Goal: Task Accomplishment & Management: Use online tool/utility

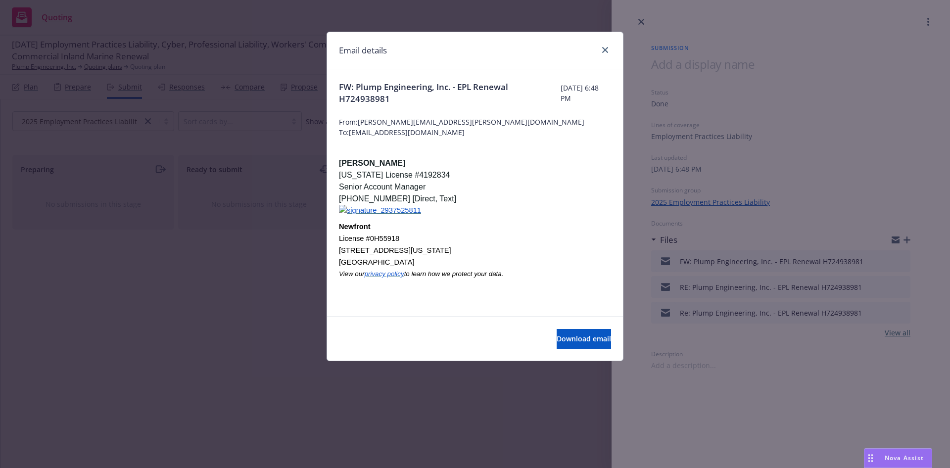
scroll to position [371, 0]
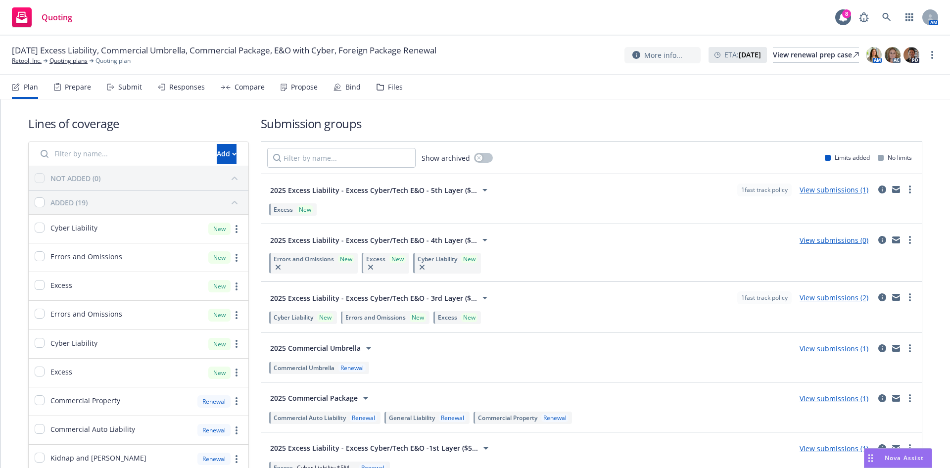
click at [834, 442] on div "2025 Excess Liability - Excess Cyber/Tech E&O -1st Layer ($5... View submission…" at bounding box center [591, 448] width 649 height 20
click at [388, 91] on div "Files" at bounding box center [395, 87] width 15 height 8
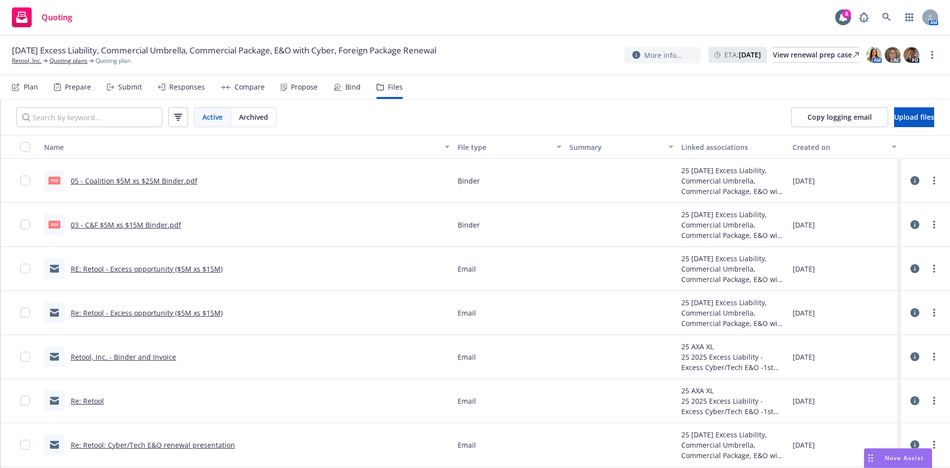
click at [107, 82] on div "Submit" at bounding box center [124, 87] width 35 height 24
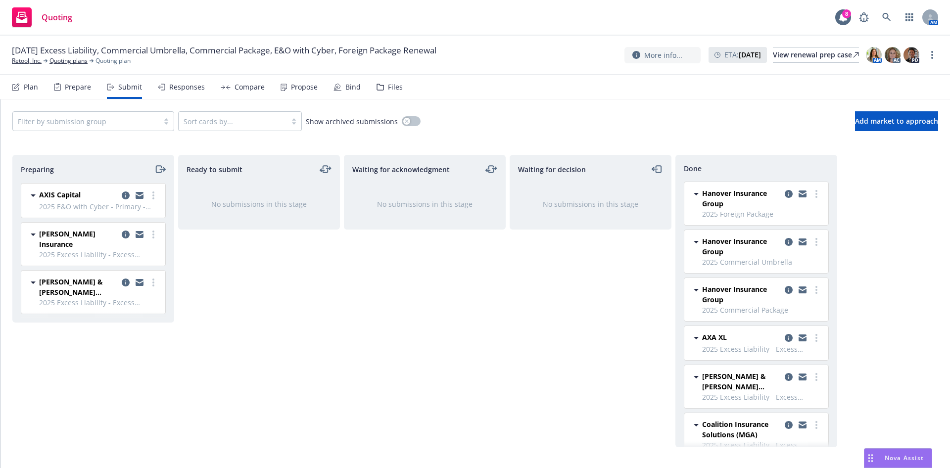
click at [388, 89] on div "Files" at bounding box center [395, 87] width 15 height 8
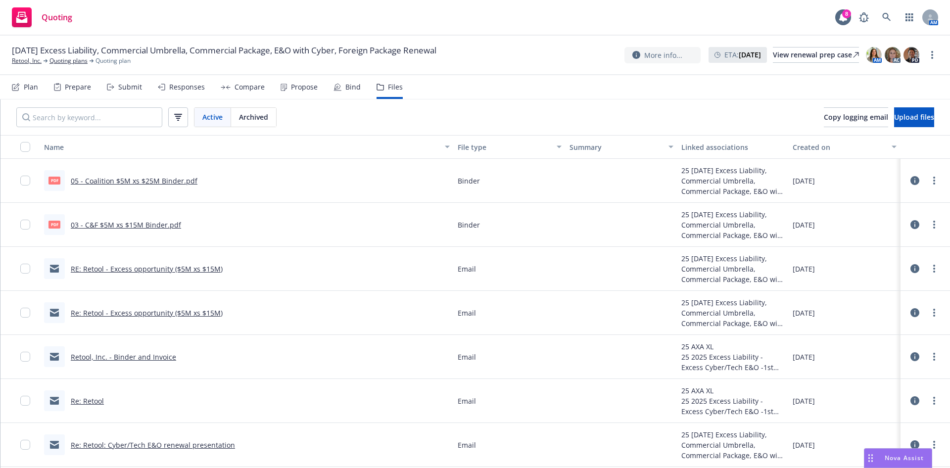
click at [26, 87] on div "Plan" at bounding box center [31, 87] width 14 height 8
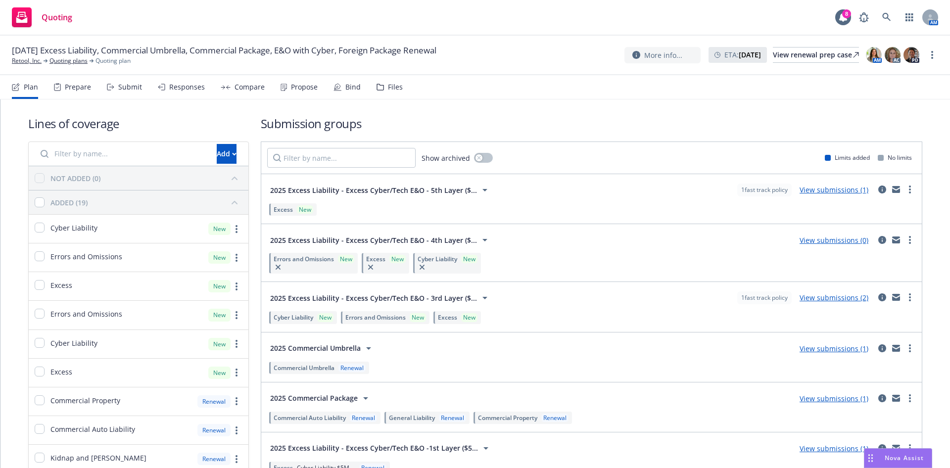
click at [479, 236] on icon at bounding box center [485, 240] width 12 height 12
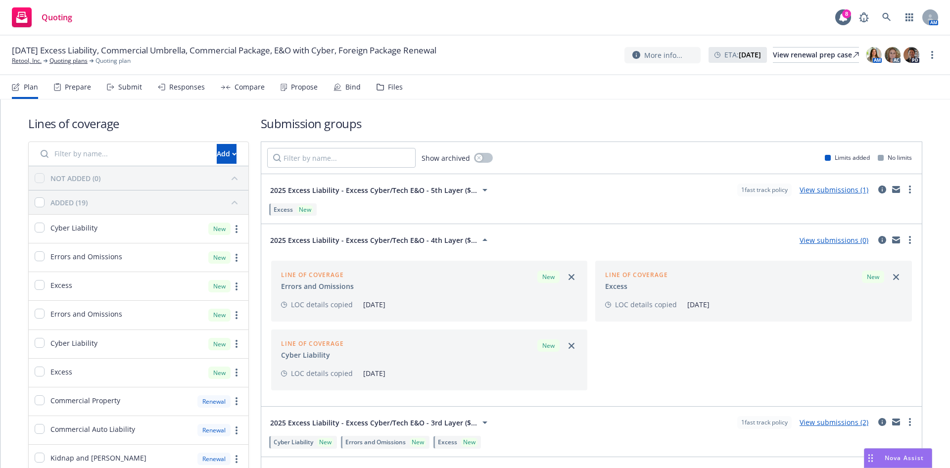
click at [479, 187] on icon at bounding box center [485, 190] width 12 height 12
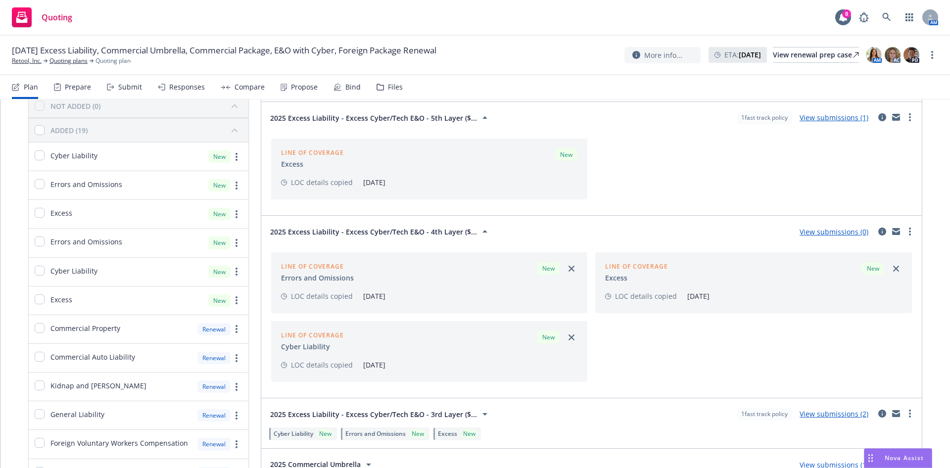
scroll to position [74, 0]
click at [904, 232] on link "more" at bounding box center [910, 230] width 12 height 12
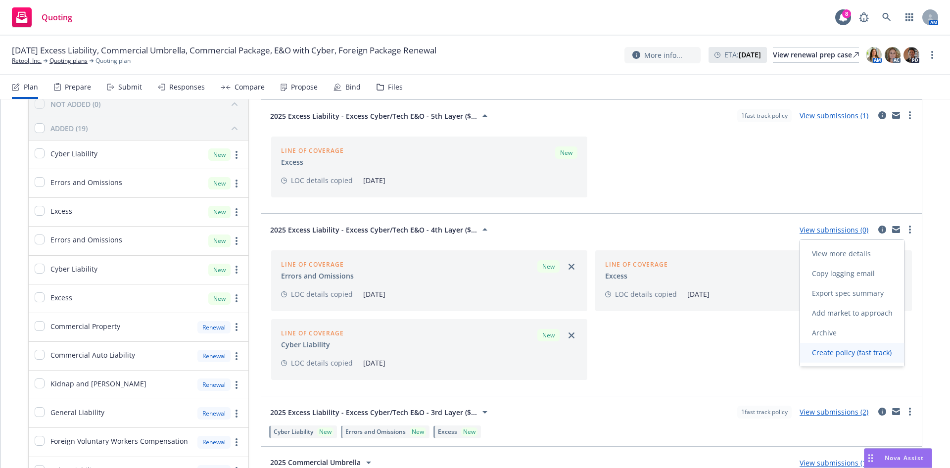
click at [851, 351] on span "Create policy (fast track)" at bounding box center [851, 352] width 103 height 9
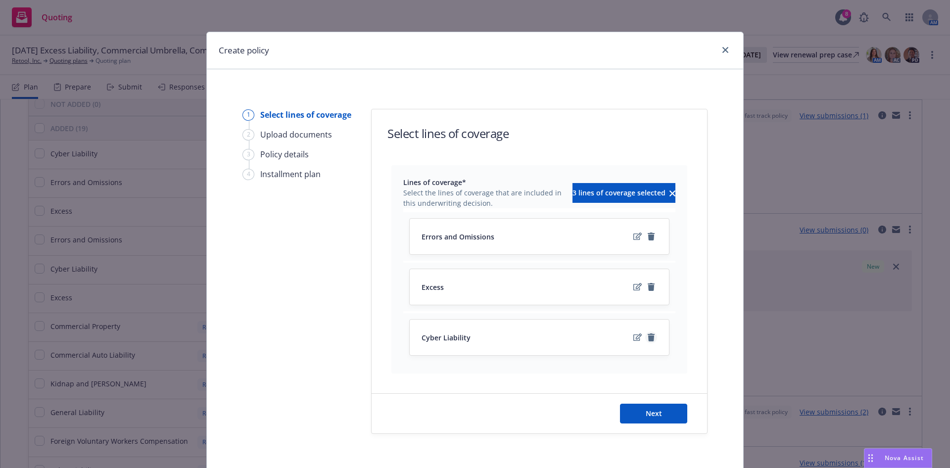
click at [648, 341] on icon "remove" at bounding box center [651, 337] width 7 height 8
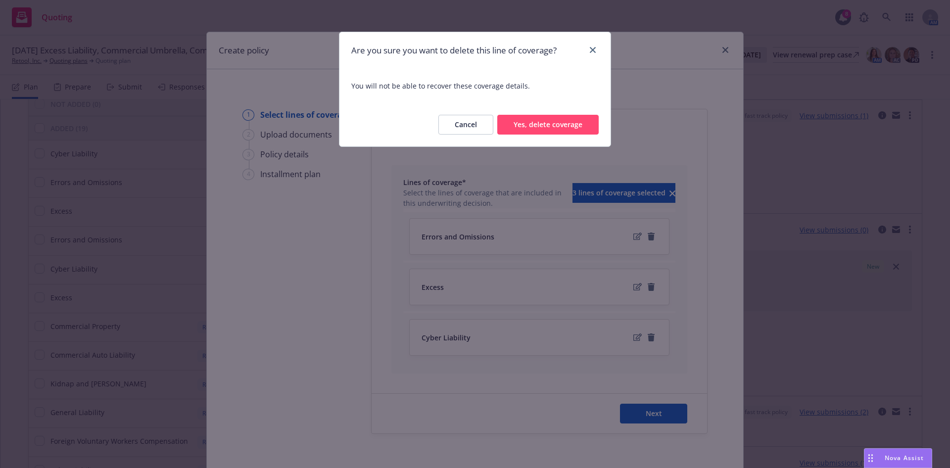
click at [564, 124] on button "Yes, delete coverage" at bounding box center [547, 125] width 101 height 20
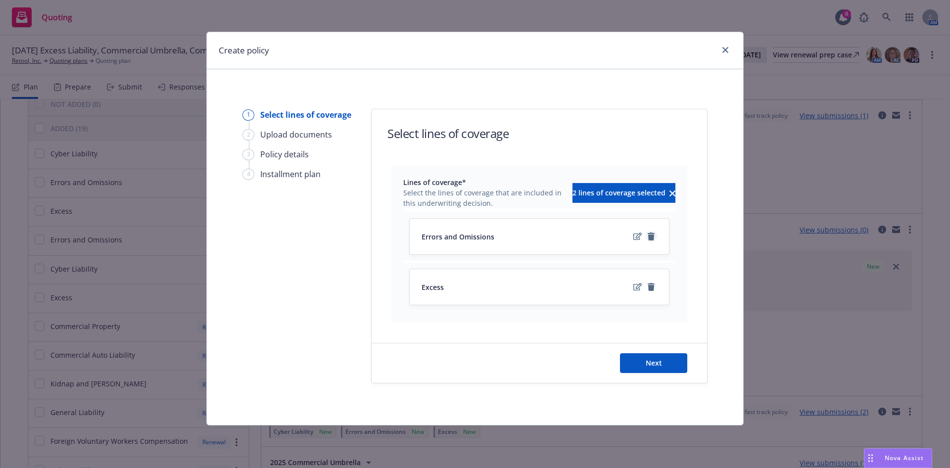
click at [654, 238] on icon "remove" at bounding box center [651, 237] width 8 height 8
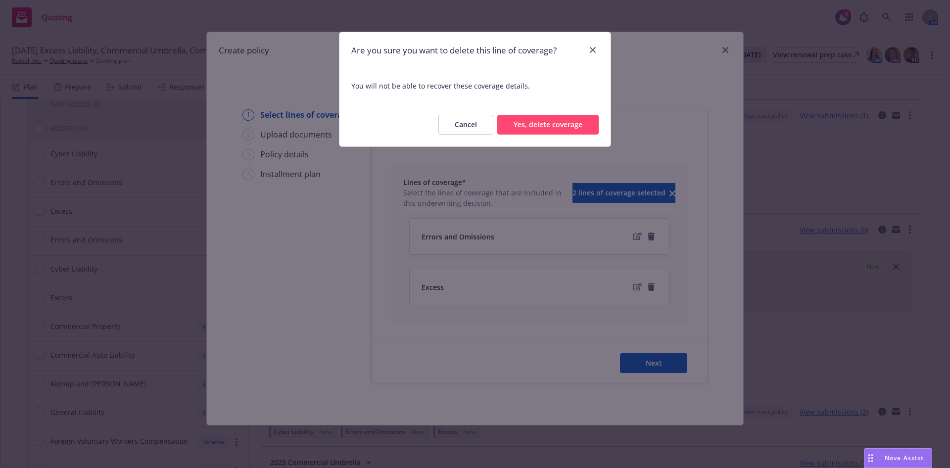
click at [569, 133] on button "Yes, delete coverage" at bounding box center [547, 125] width 101 height 20
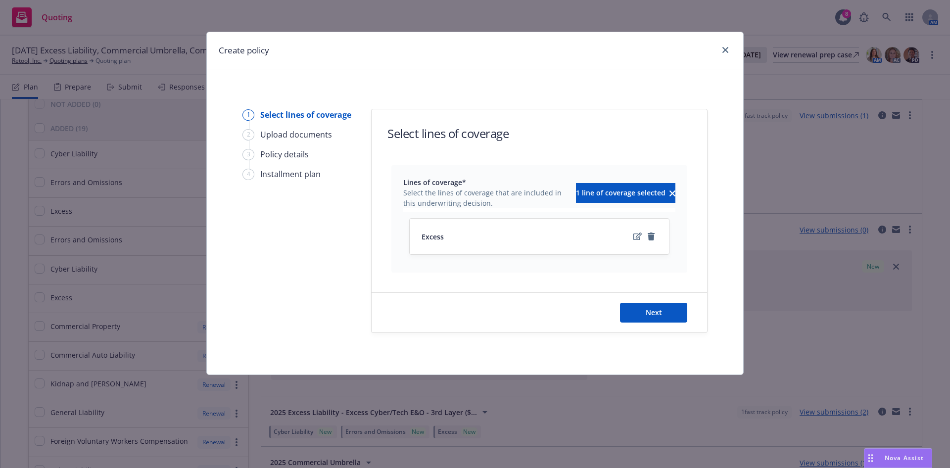
click at [655, 302] on div "Next" at bounding box center [539, 313] width 335 height 40
click at [654, 315] on span "Next" at bounding box center [654, 312] width 16 height 9
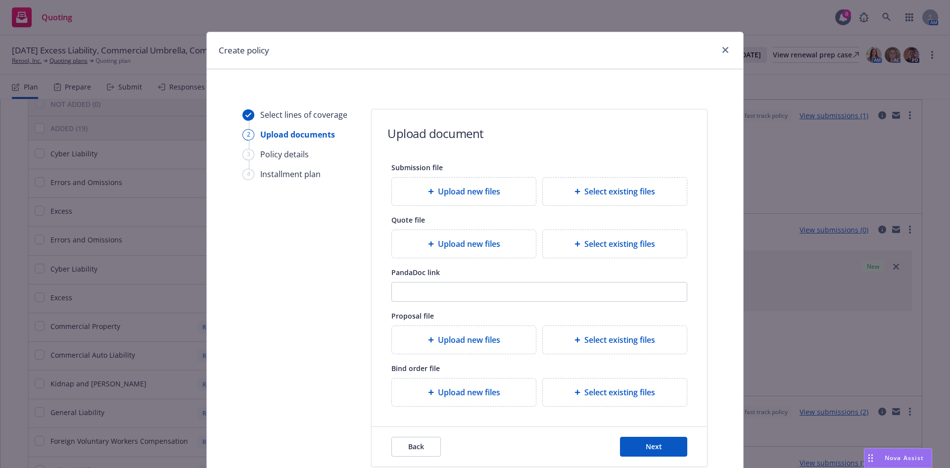
click at [477, 249] on span "Upload new files" at bounding box center [469, 244] width 62 height 12
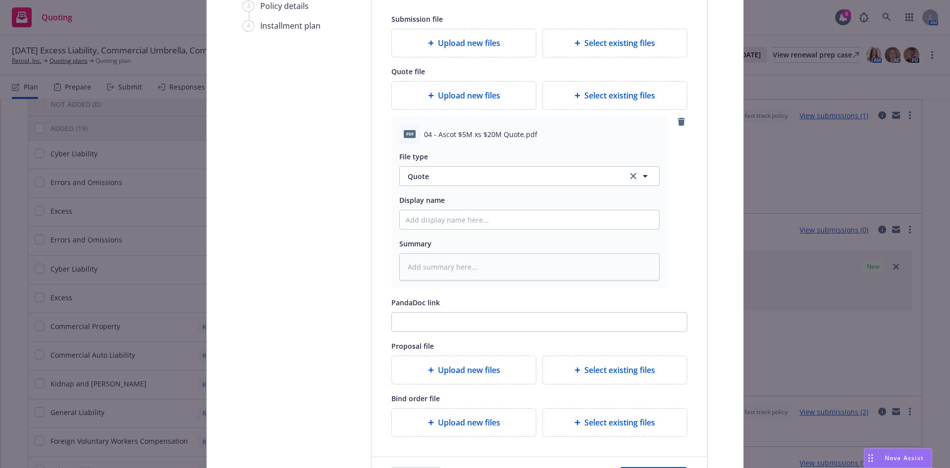
scroll to position [251, 0]
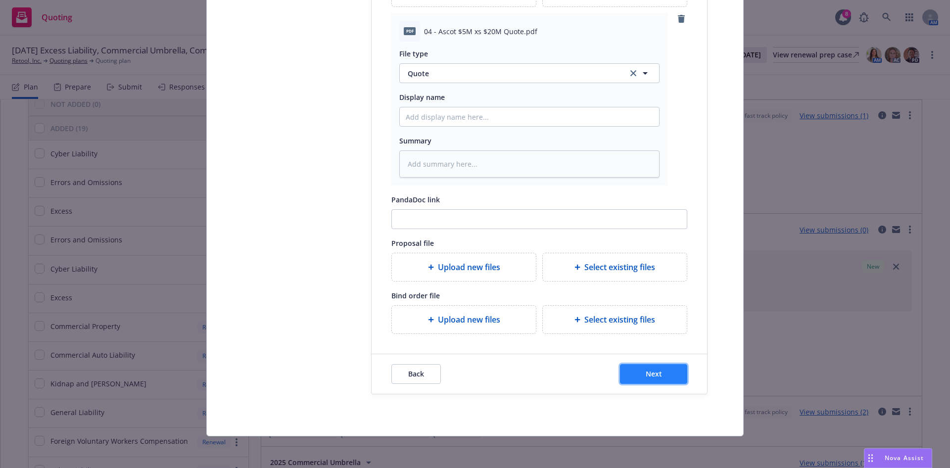
click at [657, 369] on button "Next" at bounding box center [653, 374] width 67 height 20
type textarea "x"
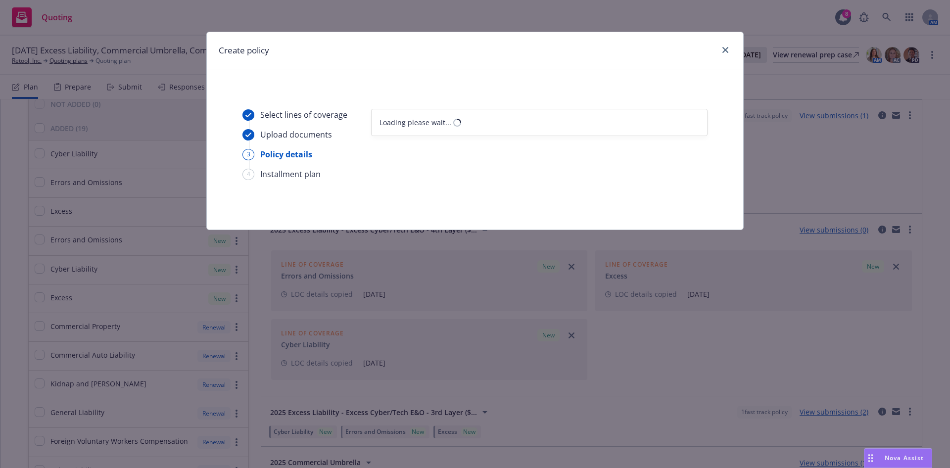
scroll to position [0, 0]
select select "12"
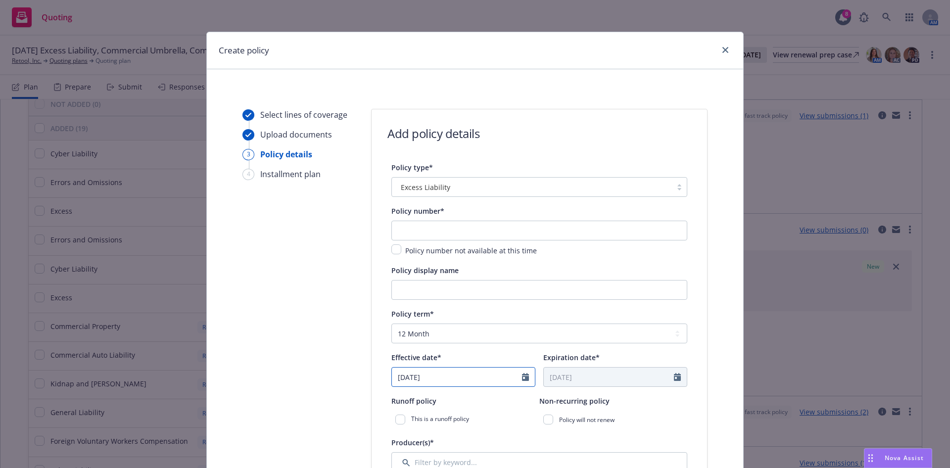
click at [522, 378] on icon "Calendar" at bounding box center [525, 377] width 7 height 8
select select "8"
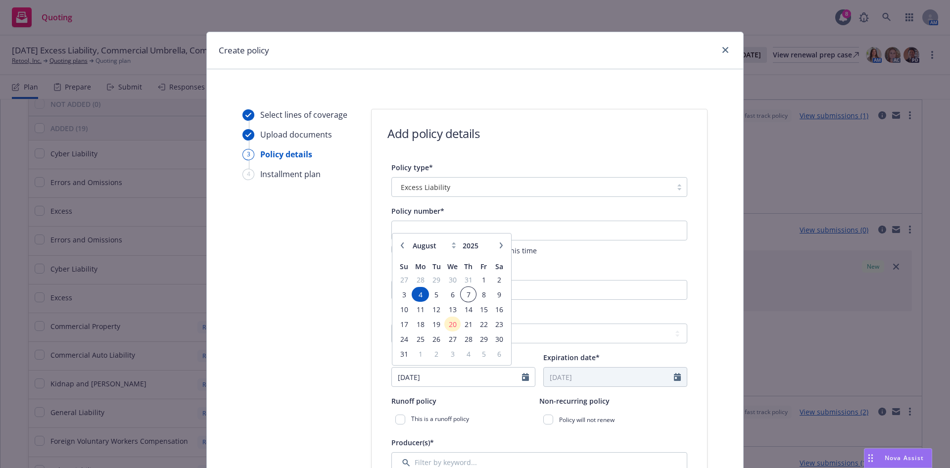
click at [462, 291] on span "7" at bounding box center [468, 294] width 13 height 12
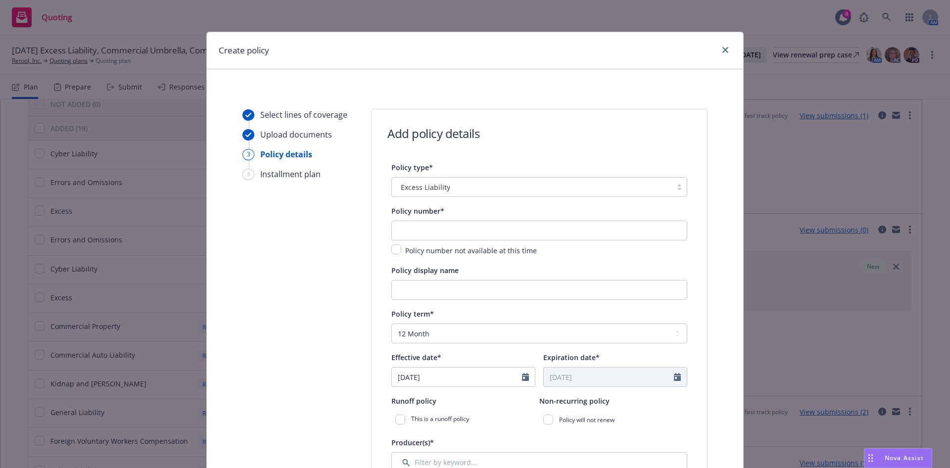
type input "08/07/2025"
type input "08/07/2026"
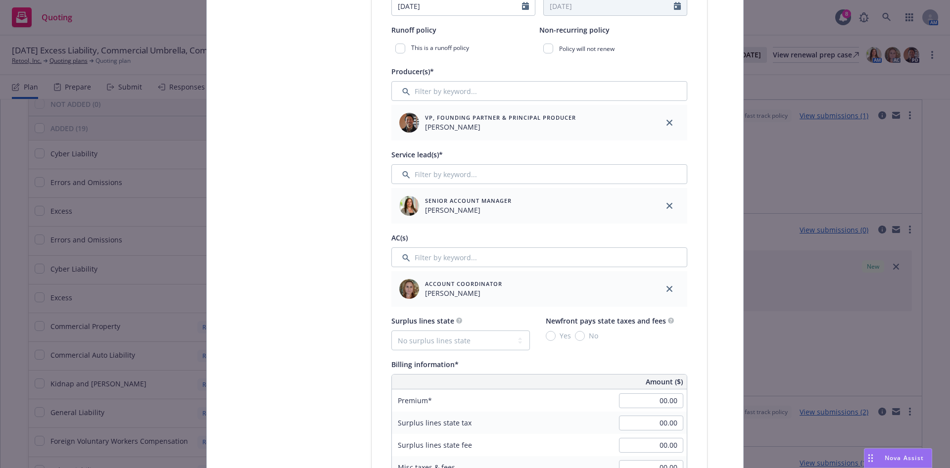
scroll to position [520, 0]
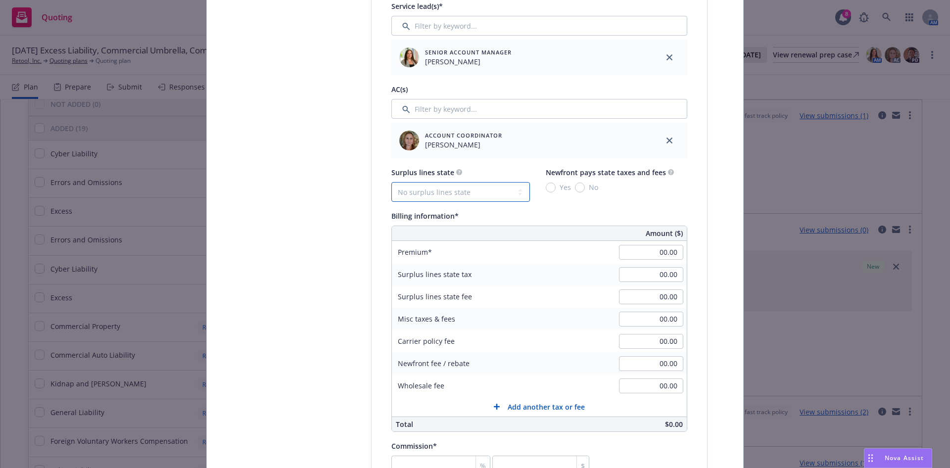
click at [450, 191] on select "No surplus lines state Alaska Alabama Arkansas Arizona California Colorado Conn…" at bounding box center [460, 192] width 139 height 20
click at [391, 182] on select "No surplus lines state Alaska Alabama Arkansas Arizona California Colorado Conn…" at bounding box center [460, 192] width 139 height 20
click at [453, 194] on select "No surplus lines state Alaska Alabama Arkansas Arizona California Colorado Conn…" at bounding box center [460, 192] width 139 height 20
click at [391, 182] on select "No surplus lines state Alaska Alabama Arkansas Arizona California Colorado Conn…" at bounding box center [460, 192] width 139 height 20
click at [467, 194] on select "No surplus lines state Alaska Alabama Arkansas Arizona California Colorado Conn…" at bounding box center [460, 192] width 139 height 20
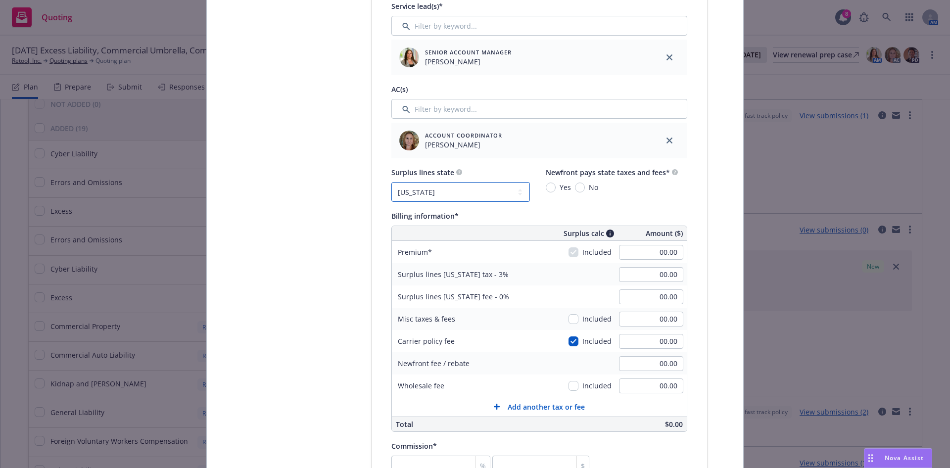
select select "CA"
click at [391, 182] on select "No surplus lines state Alaska Alabama Arkansas Arizona California Colorado Conn…" at bounding box center [460, 192] width 139 height 20
click at [547, 189] on input "Yes" at bounding box center [551, 188] width 10 height 10
radio input "true"
click at [642, 192] on div "Yes No" at bounding box center [612, 187] width 132 height 10
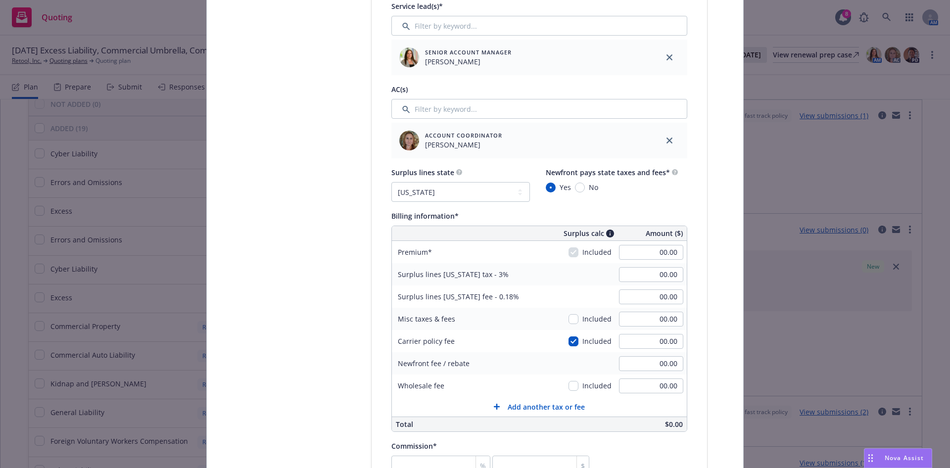
scroll to position [891, 0]
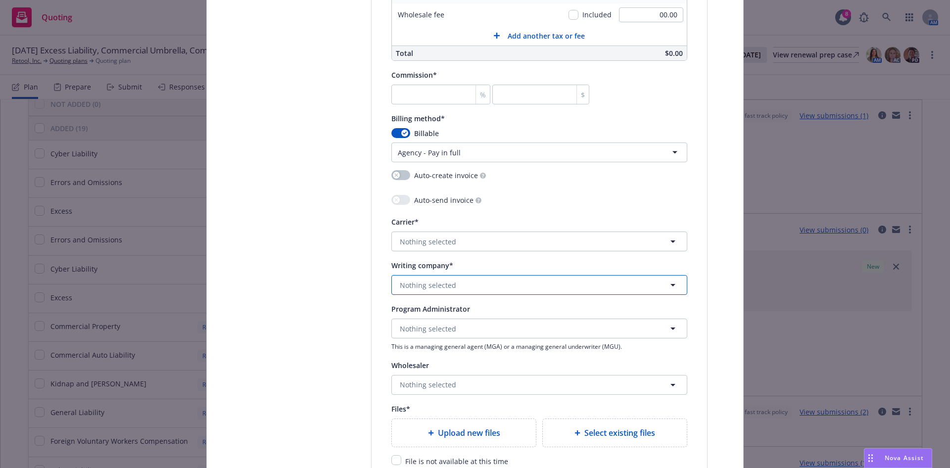
click at [535, 287] on button "Nothing selected" at bounding box center [539, 285] width 296 height 20
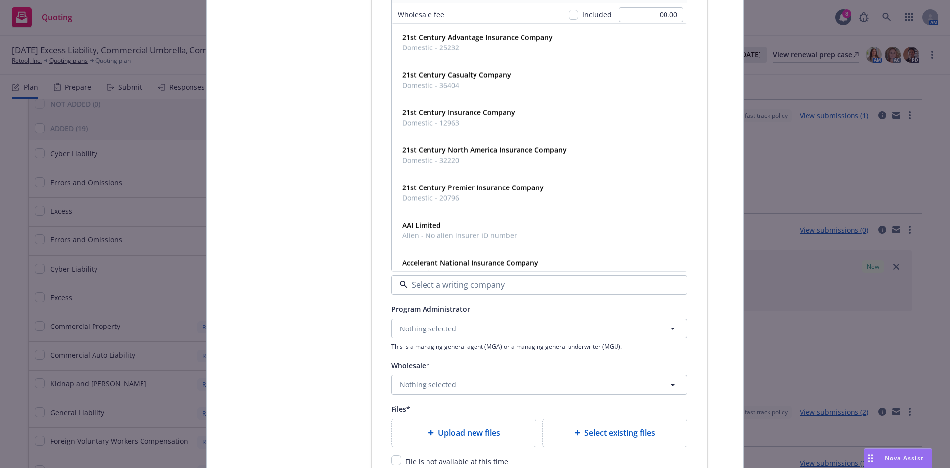
paste input "Ascot Specialty Insurance Company"
type input "Ascot Specialty Insurance Company"
click at [548, 47] on div "Ascot Specialty Insurance Company Domestic - 45055" at bounding box center [539, 42] width 282 height 25
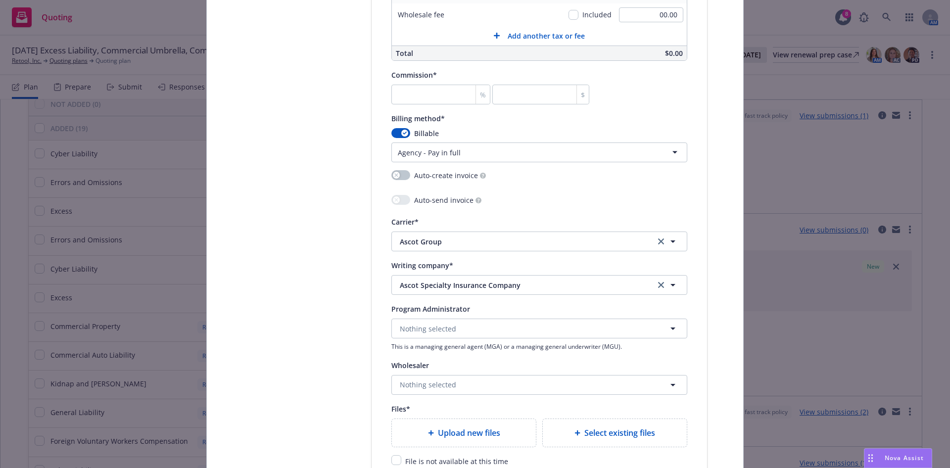
scroll to position [668, 0]
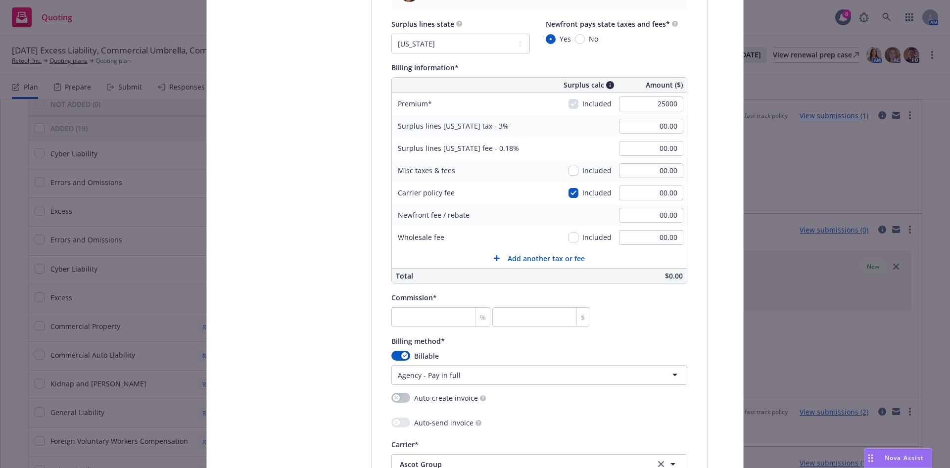
type input "25,000.00"
type input "750.00"
type input "45.00"
click at [704, 156] on div "Select lines of coverage Upload documents 3 Policy details 4 Installment plan A…" at bounding box center [475, 144] width 513 height 1407
type input "500.00"
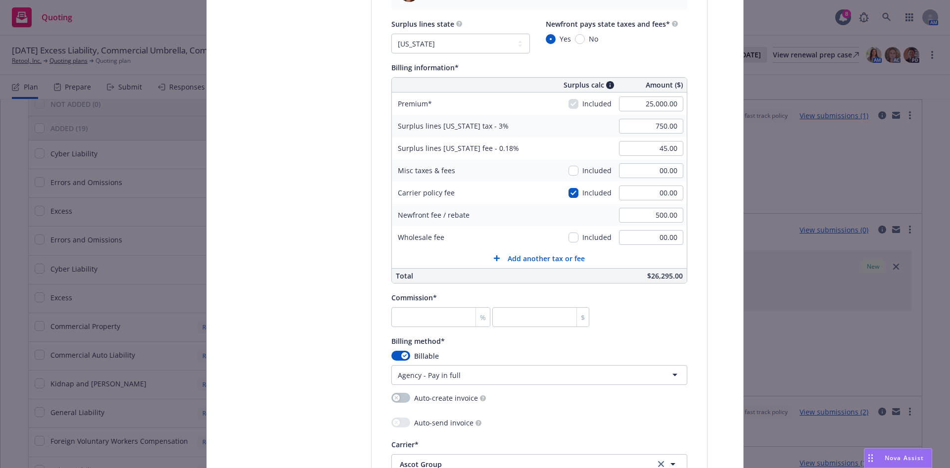
click at [654, 314] on div "Commission* % $" at bounding box center [539, 309] width 296 height 36
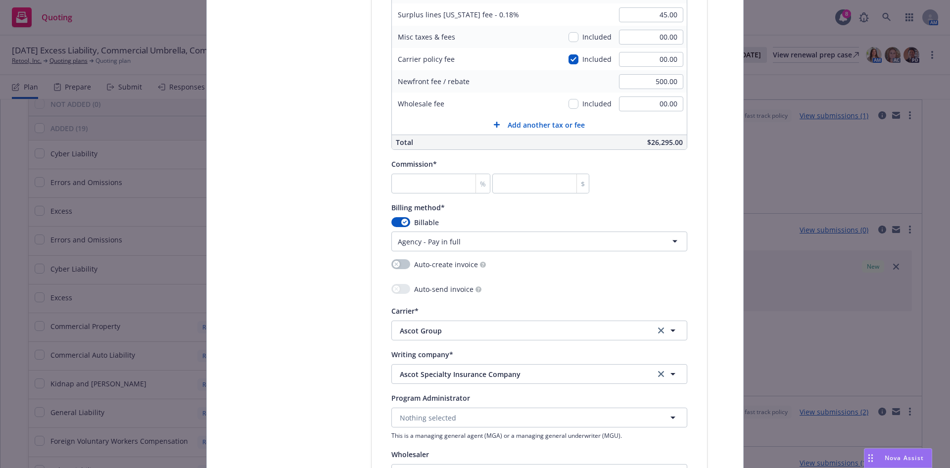
scroll to position [891, 0]
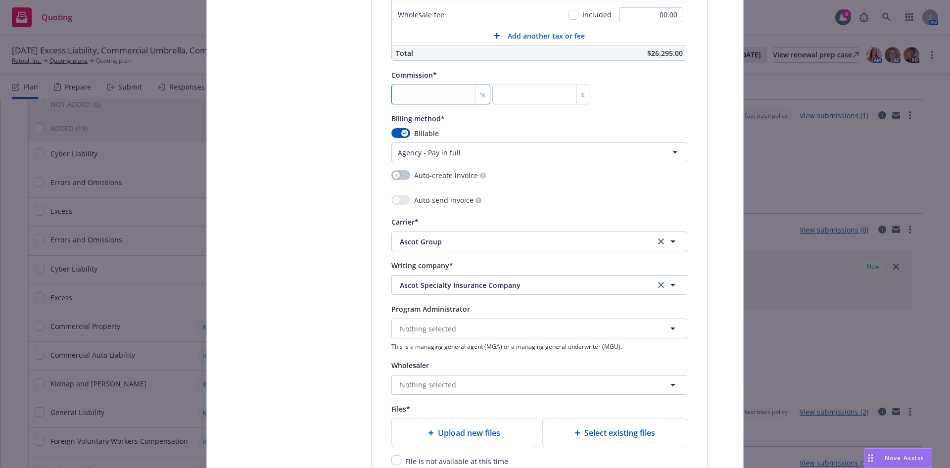
click at [417, 98] on input "number" at bounding box center [440, 95] width 99 height 20
type input "1"
type input "250"
type input "15"
type input "3750"
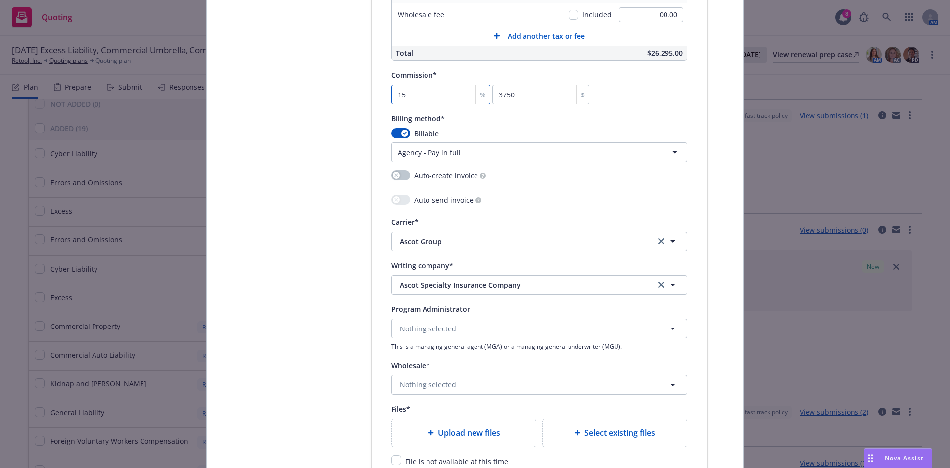
type input "15"
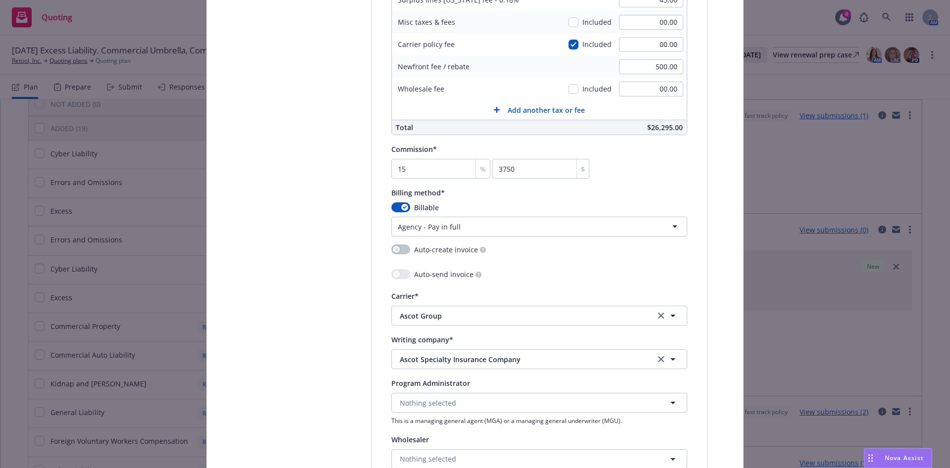
scroll to position [1121, 0]
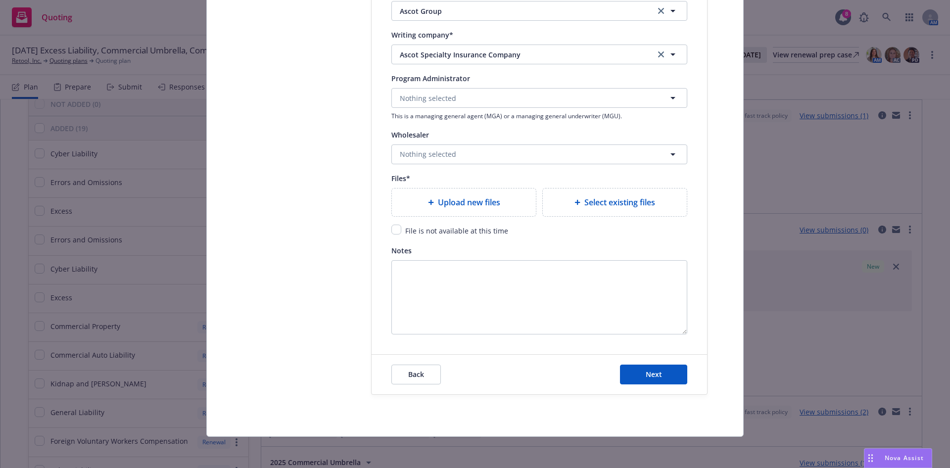
click at [443, 229] on span "File is not available at this time" at bounding box center [456, 230] width 103 height 9
click at [391, 230] on input "checkbox" at bounding box center [396, 230] width 10 height 10
checkbox input "true"
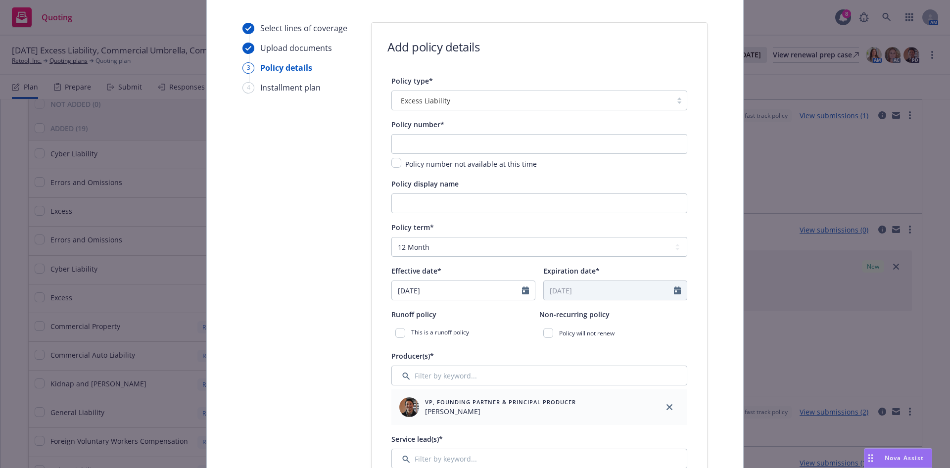
scroll to position [82, 0]
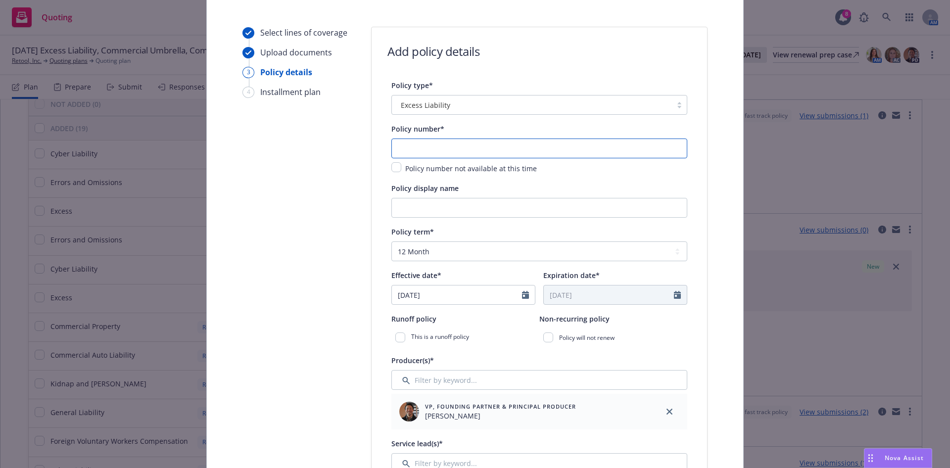
click at [514, 149] on input "text" at bounding box center [539, 149] width 296 height 20
paste input "EOXS2510002471-01"
type input "EOXS2510002471-01"
click at [454, 203] on input "Policy display name" at bounding box center [539, 208] width 296 height 20
paste input "Excess Cyber/Tech E&O -2nd Layer ($5M X $10M)"
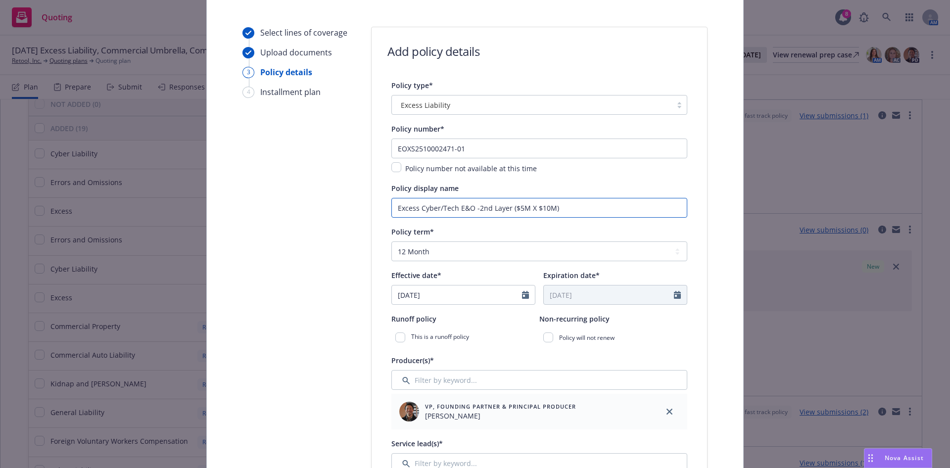
click at [537, 208] on input "Excess Cyber/Tech E&O -2nd Layer ($5M X $10M)" at bounding box center [539, 208] width 296 height 20
click at [484, 211] on input "Excess Cyber/Tech E&O -2nd Layer ($5M X $20M)" at bounding box center [539, 208] width 296 height 20
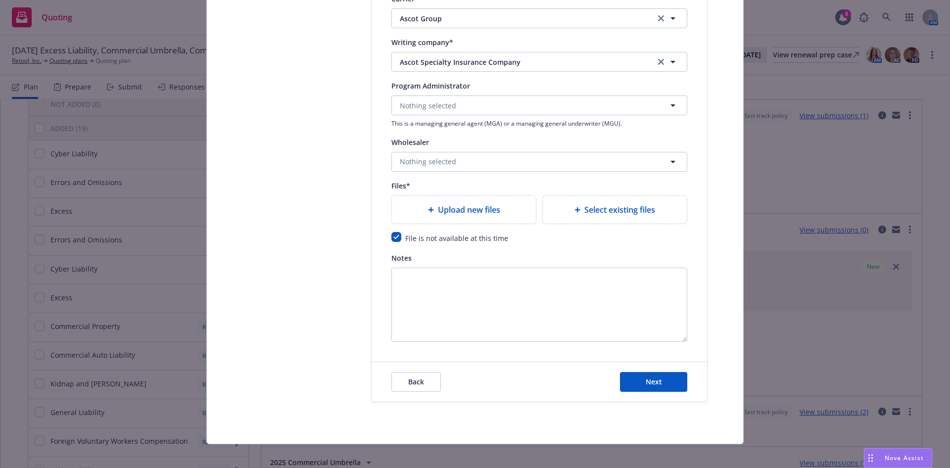
scroll to position [1121, 0]
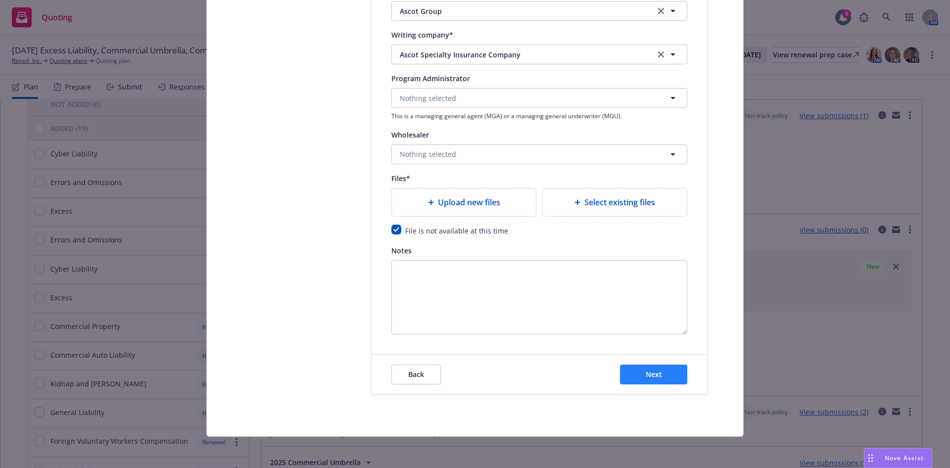
type input "Excess Cyber/Tech E&O -4th Layer ($5M X $20M)"
click at [637, 372] on button "Next" at bounding box center [653, 375] width 67 height 20
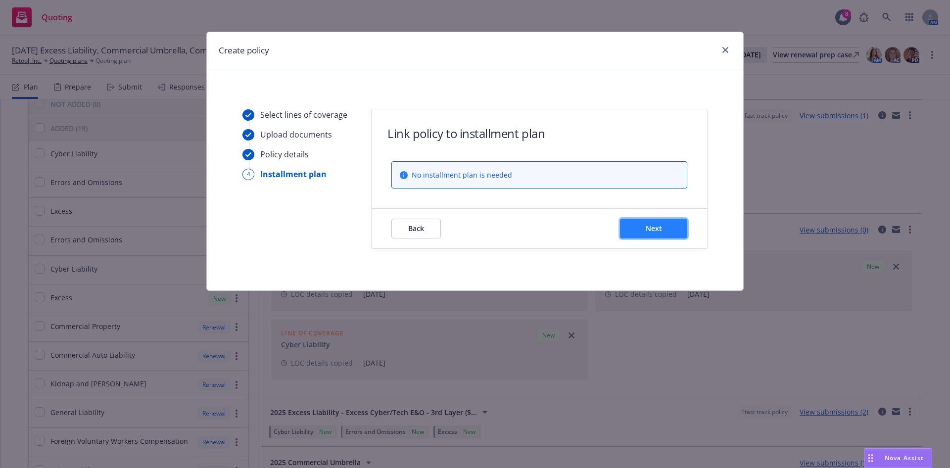
click at [656, 223] on button "Next" at bounding box center [653, 229] width 67 height 20
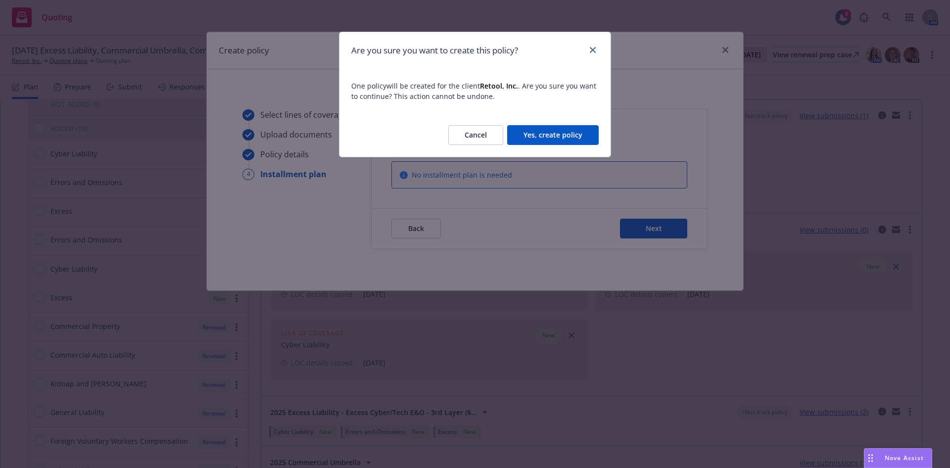
click at [525, 138] on button "Yes, create policy" at bounding box center [553, 135] width 92 height 20
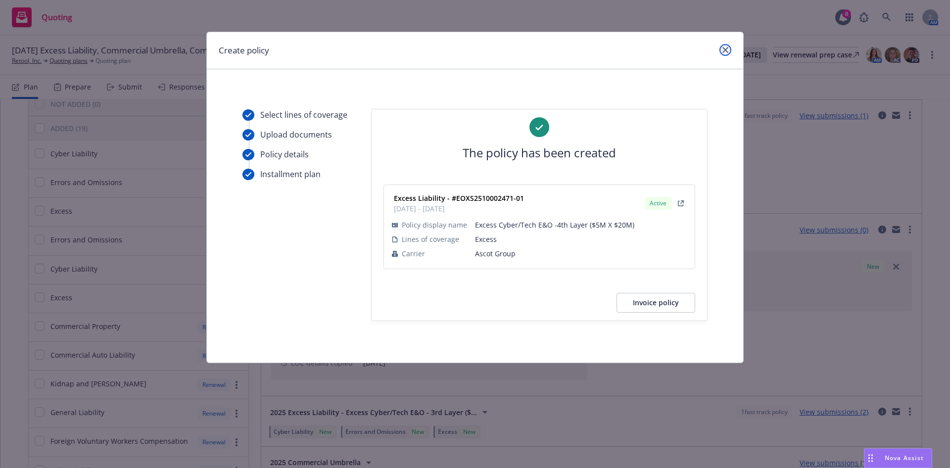
click at [727, 47] on icon "close" at bounding box center [725, 50] width 6 height 6
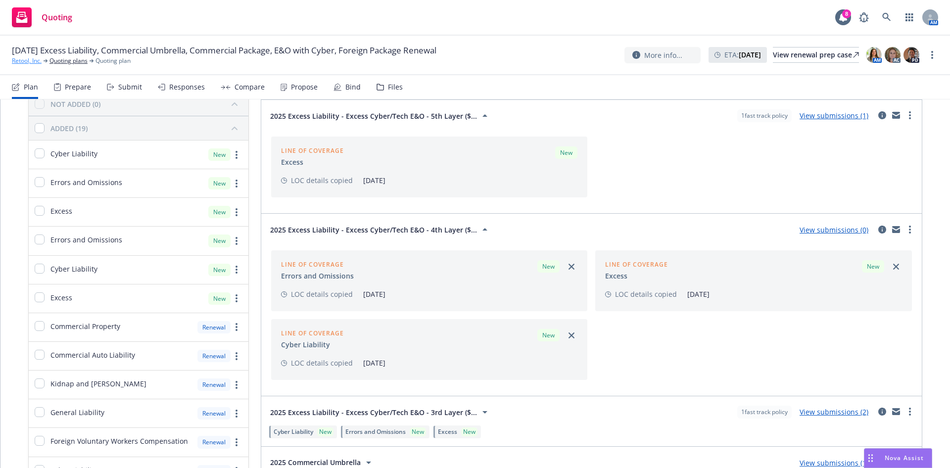
click at [21, 63] on link "Retool, Inc." at bounding box center [27, 60] width 30 height 9
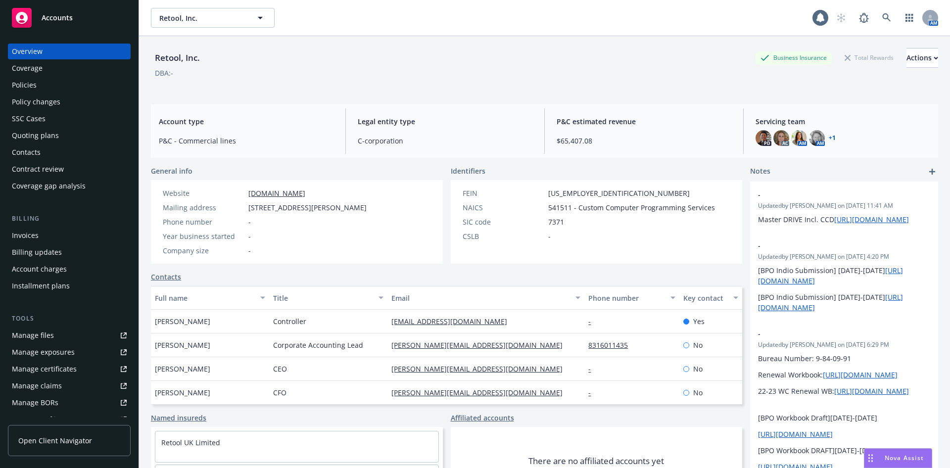
click at [31, 84] on div "Policies" at bounding box center [24, 85] width 25 height 16
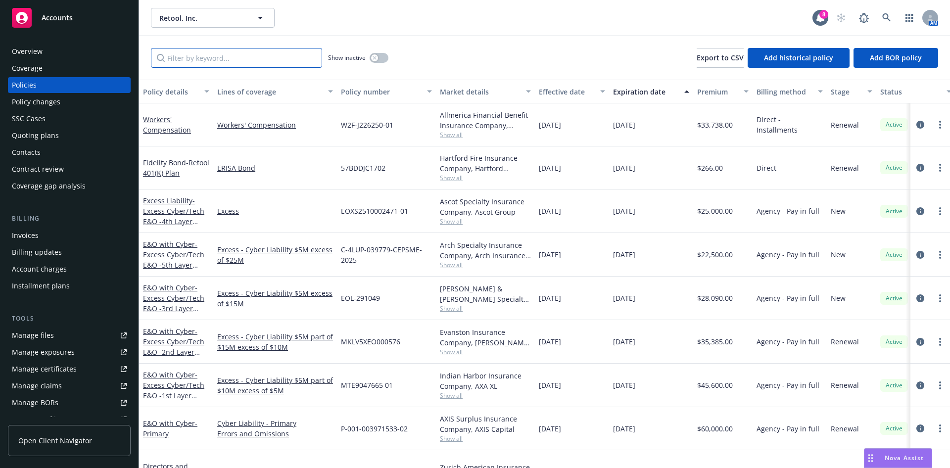
click at [287, 56] on input "Filter by keyword..." at bounding box center [236, 58] width 171 height 20
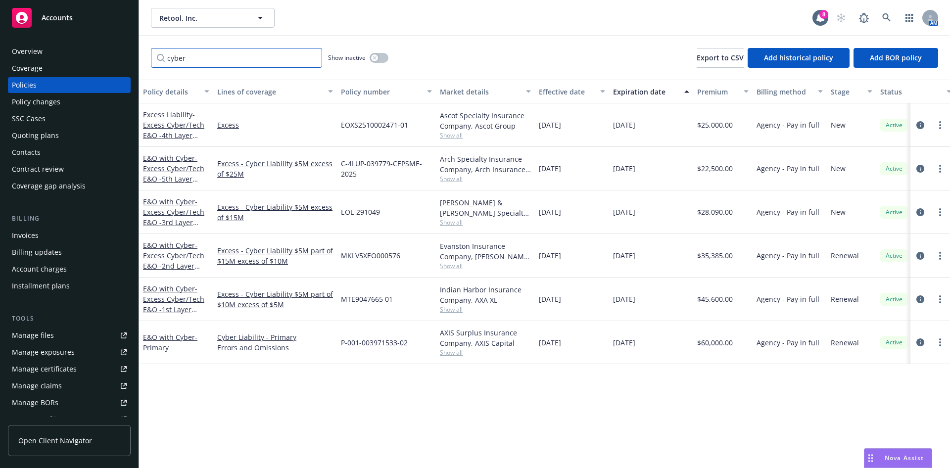
type input "cyber"
drag, startPoint x: 274, startPoint y: 183, endPoint x: 244, endPoint y: 163, distance: 35.3
click at [244, 163] on div "Excess - Cyber Liability $5M excess of $25M" at bounding box center [275, 169] width 124 height 44
copy link "Cyber Liability $5M excess of $25M"
click at [916, 126] on icon "circleInformation" at bounding box center [920, 125] width 8 height 8
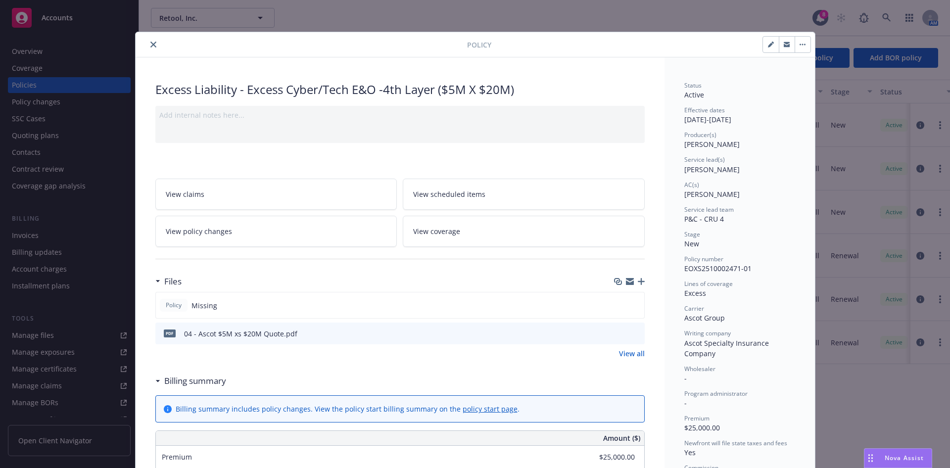
click at [800, 41] on button "button" at bounding box center [803, 45] width 16 height 16
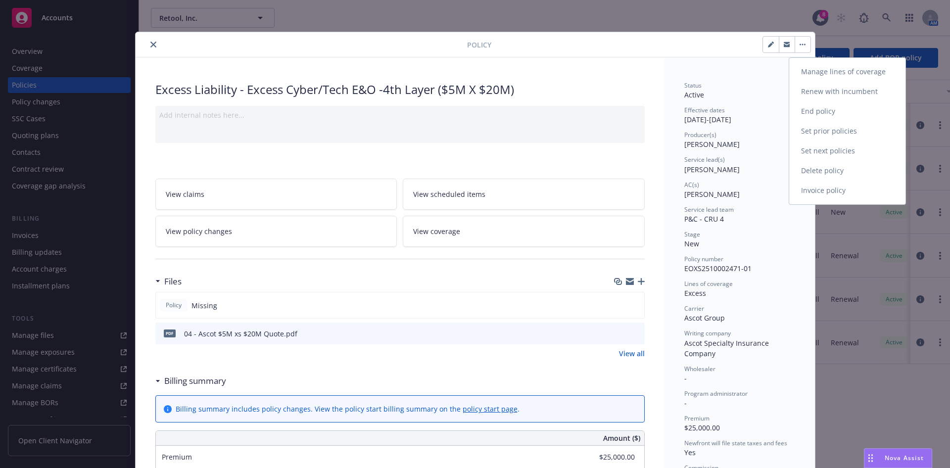
click at [842, 72] on link "Manage lines of coverage" at bounding box center [847, 72] width 116 height 20
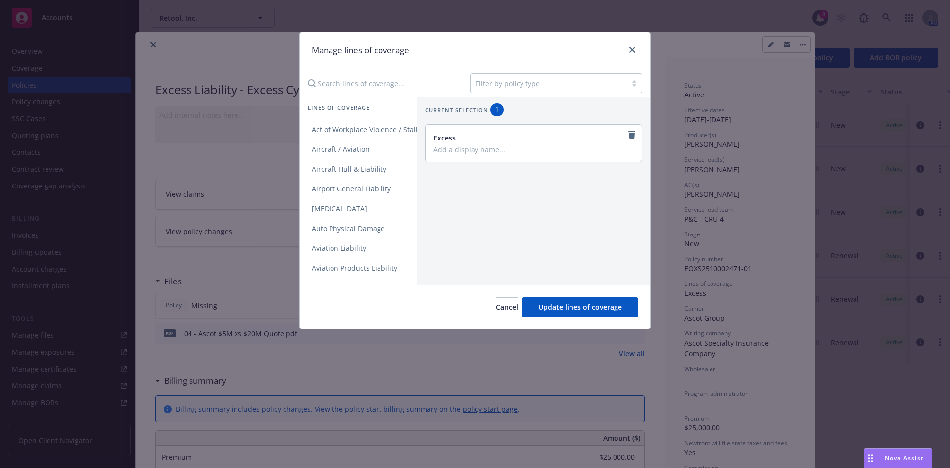
click at [523, 160] on div "Excess" at bounding box center [534, 143] width 216 height 37
click at [523, 152] on input "Add a display name..." at bounding box center [532, 149] width 198 height 9
paste input "Cyber Liability $5M excess of $25M"
click at [538, 149] on input "Cyber Liability $5M excess of $25M" at bounding box center [532, 149] width 198 height 9
type input "Cyber Liability $5M excess of $20M"
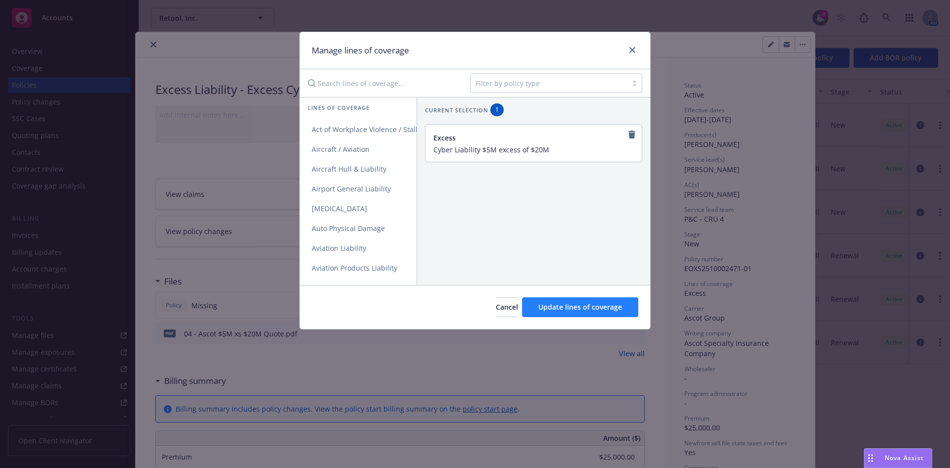
click at [600, 320] on div "Cancel Update lines of coverage" at bounding box center [475, 307] width 350 height 44
click at [608, 305] on span "Update lines of coverage" at bounding box center [580, 306] width 84 height 9
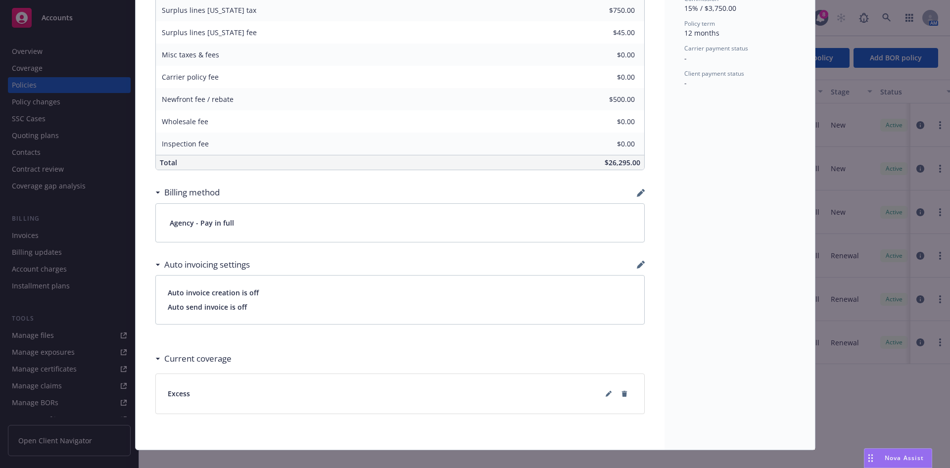
scroll to position [482, 0]
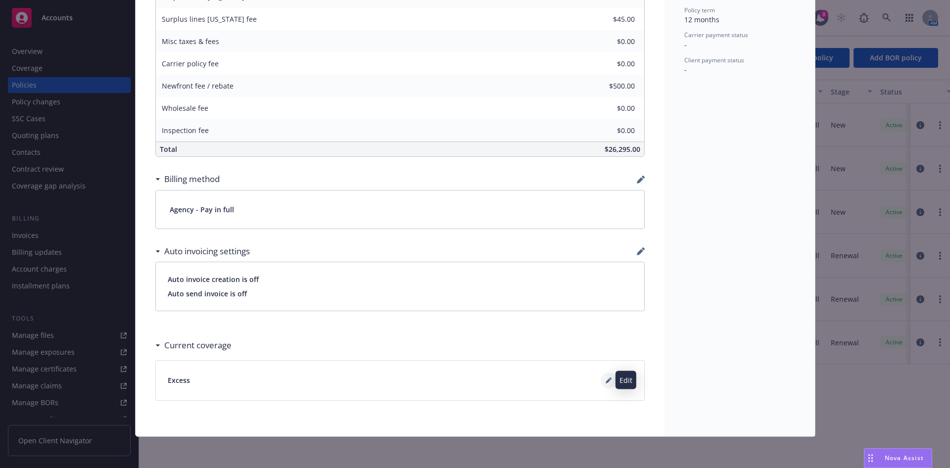
click at [606, 380] on icon at bounding box center [608, 380] width 5 height 5
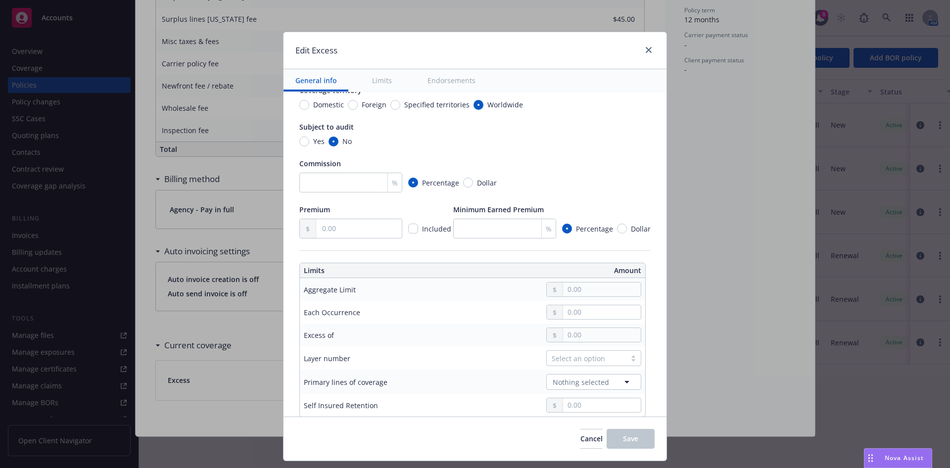
scroll to position [223, 0]
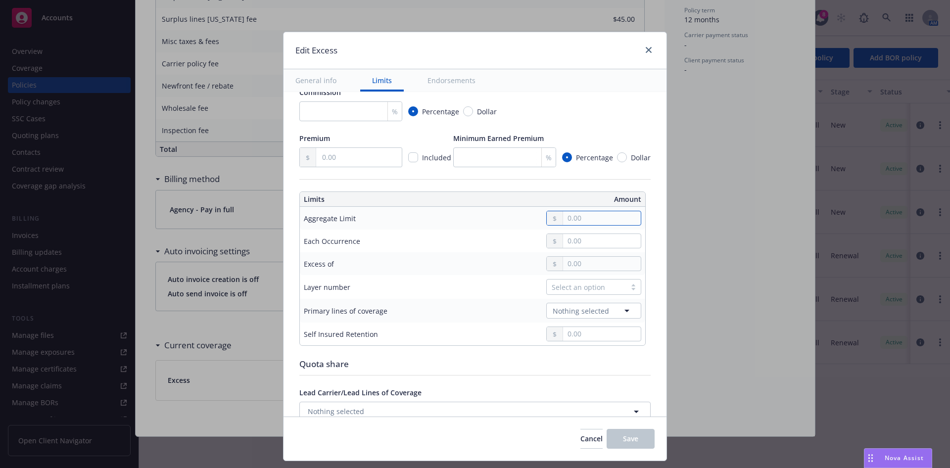
click at [590, 220] on input "text" at bounding box center [602, 218] width 78 height 14
type input "5,000,000.00"
click at [590, 294] on button "$5,000,000.00" at bounding box center [588, 297] width 85 height 18
click at [595, 240] on input "text" at bounding box center [602, 241] width 78 height 14
type input "5,000,000.00"
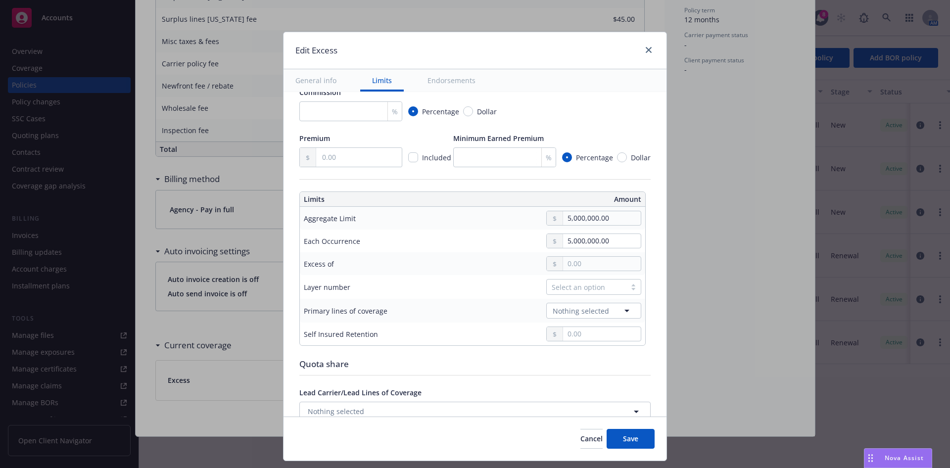
click at [590, 317] on button "$5,000,000.00" at bounding box center [588, 320] width 85 height 18
click at [587, 264] on input "text" at bounding box center [602, 264] width 78 height 14
type input "$5M excess of $10M"
click at [568, 361] on button "$10,000,000.00" at bounding box center [588, 362] width 85 height 18
click at [563, 262] on input "10,000,000.00" at bounding box center [602, 264] width 78 height 14
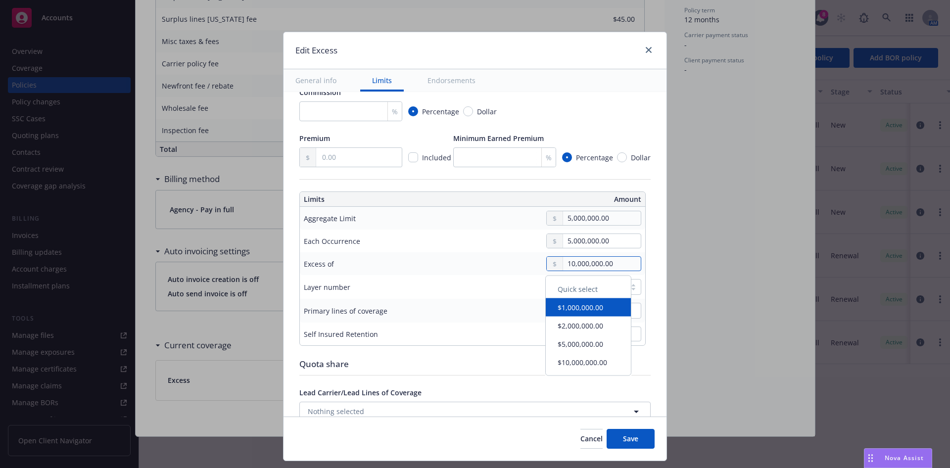
type input "0000000.00"
type input "$5M excess of $0"
type input "20,000,000.00"
type input "$5M excess of $20M"
type input "20,000,000.00"
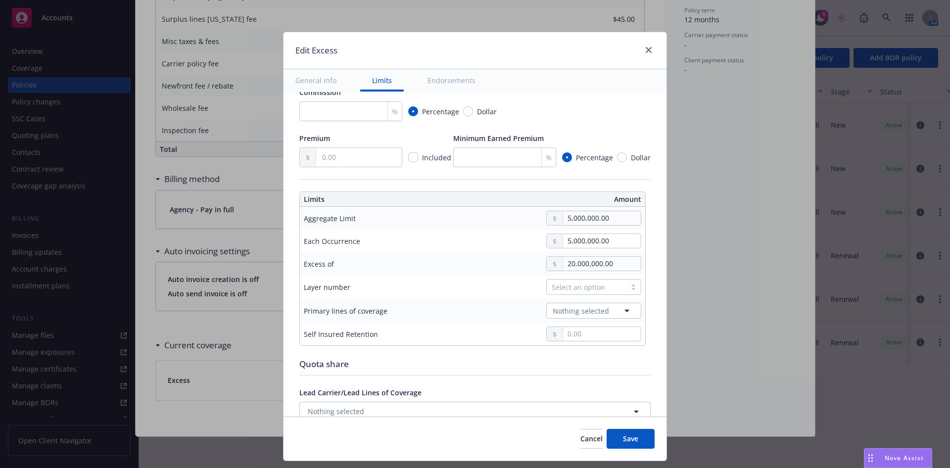
click at [410, 262] on div "Excess of" at bounding box center [374, 264] width 141 height 10
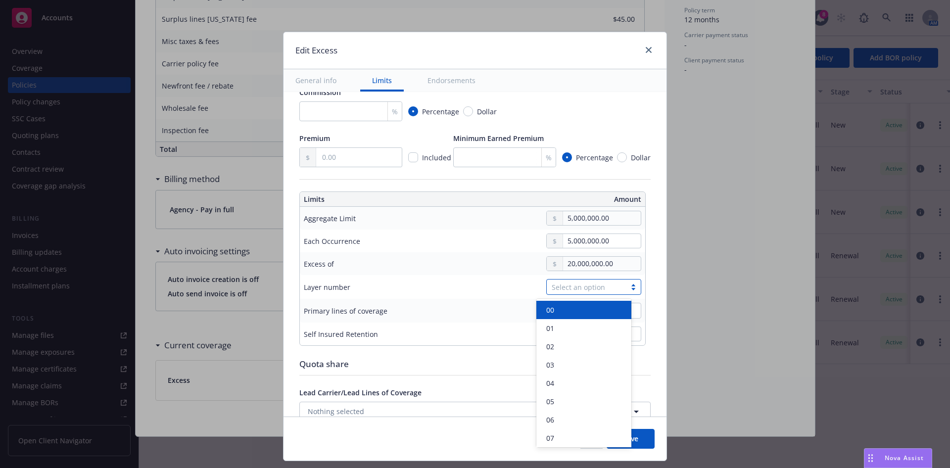
click at [599, 284] on div "Select an option" at bounding box center [586, 287] width 69 height 10
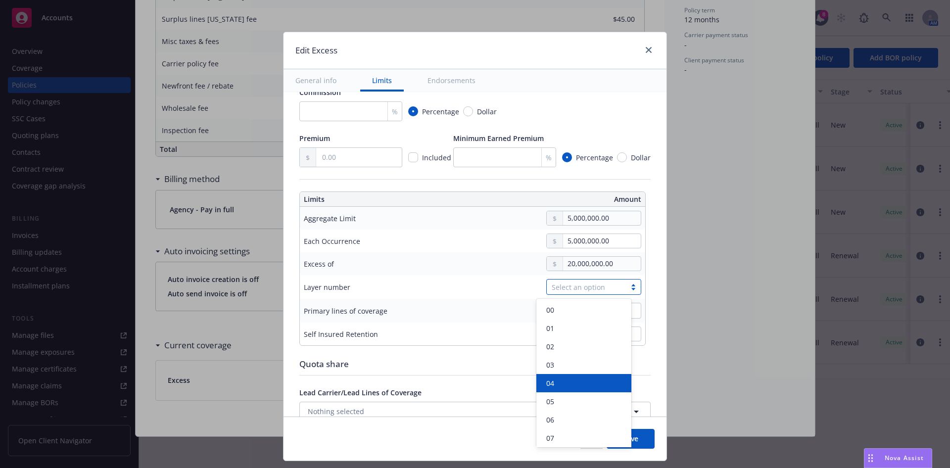
click at [568, 377] on div "04" at bounding box center [583, 383] width 95 height 18
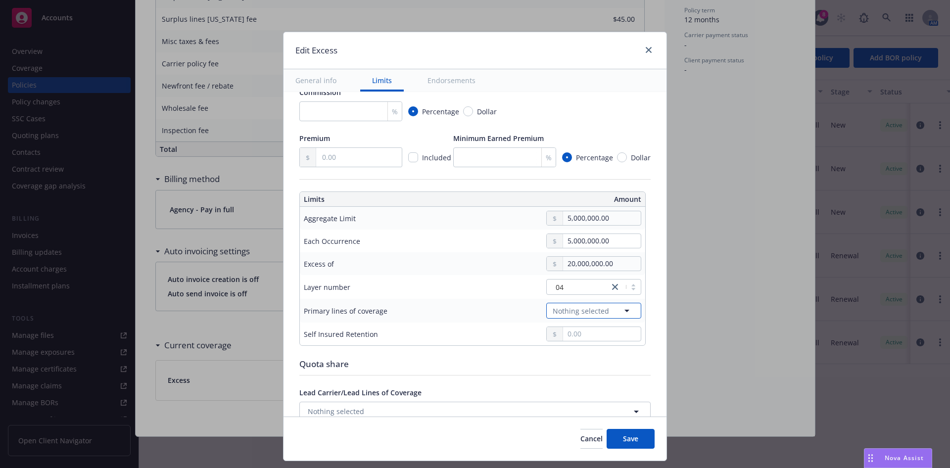
click at [558, 314] on span "Nothing selected" at bounding box center [581, 311] width 56 height 10
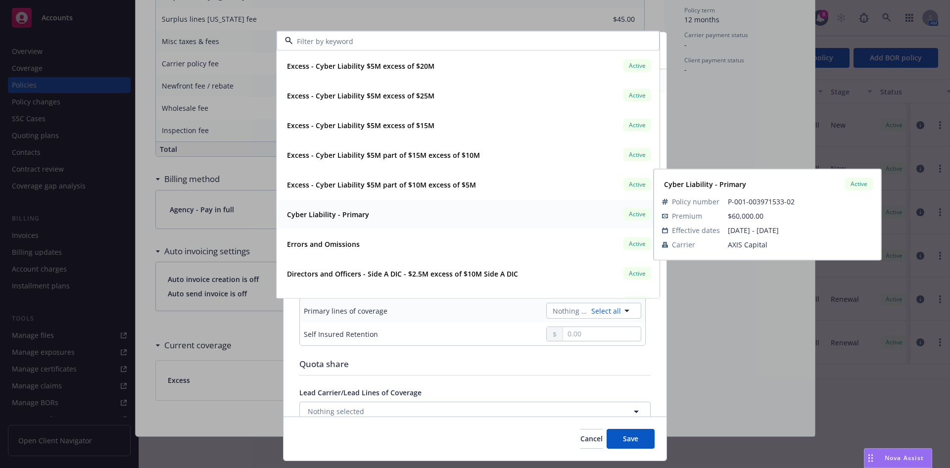
click at [370, 213] on div "Cyber Liability - Primary Active" at bounding box center [468, 214] width 370 height 17
type input "Cyber Liability $5M excess of $20M"
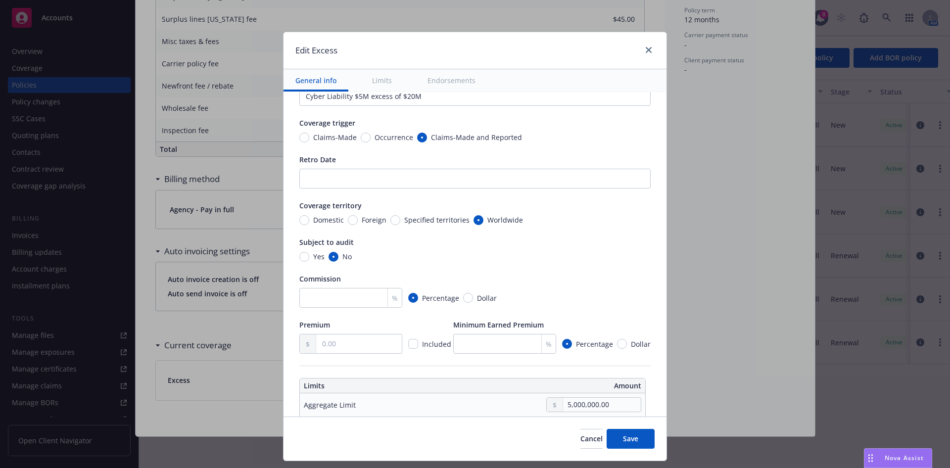
scroll to position [0, 0]
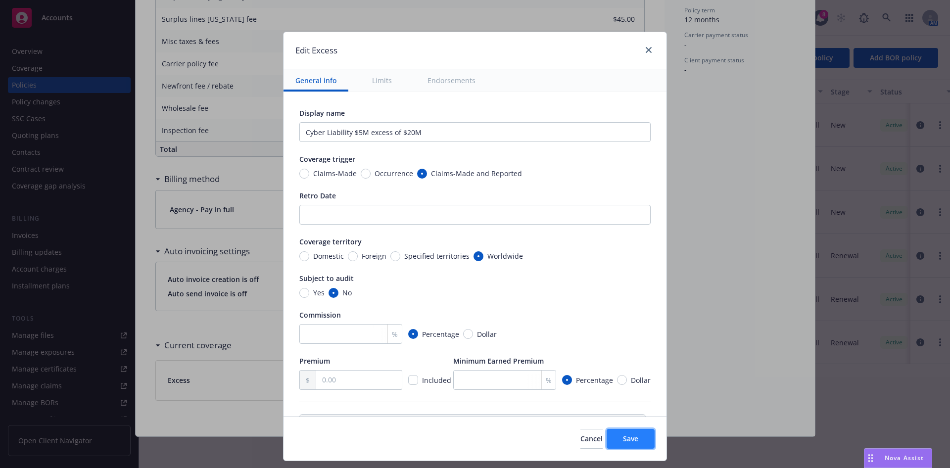
click at [627, 449] on button "Save" at bounding box center [631, 439] width 48 height 20
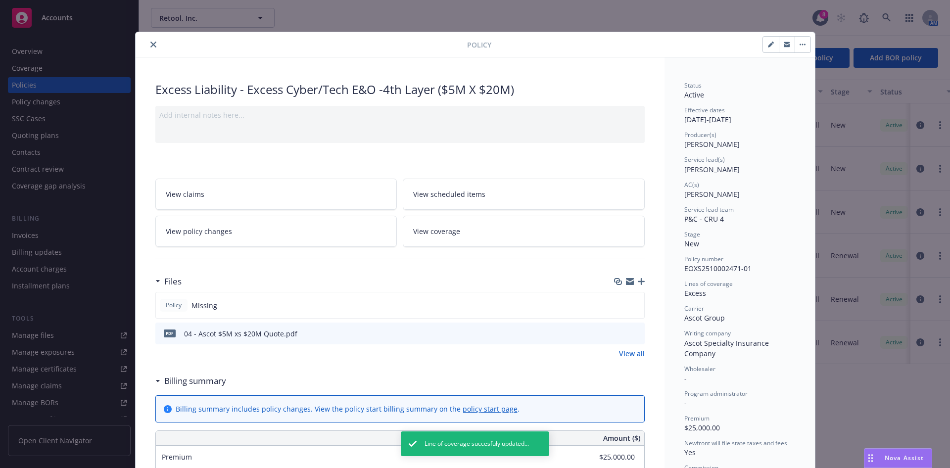
click at [768, 40] on button "button" at bounding box center [771, 45] width 16 height 16
select select "NEW"
select select "12"
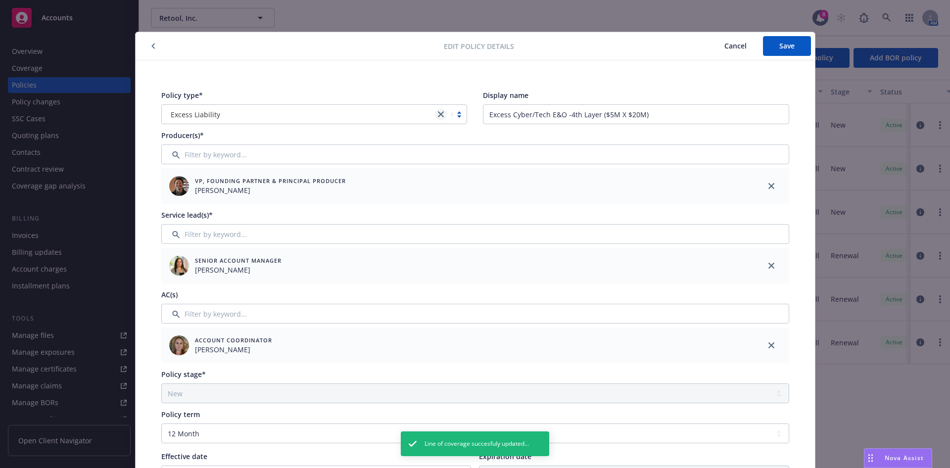
click at [438, 115] on icon "close" at bounding box center [441, 114] width 6 height 6
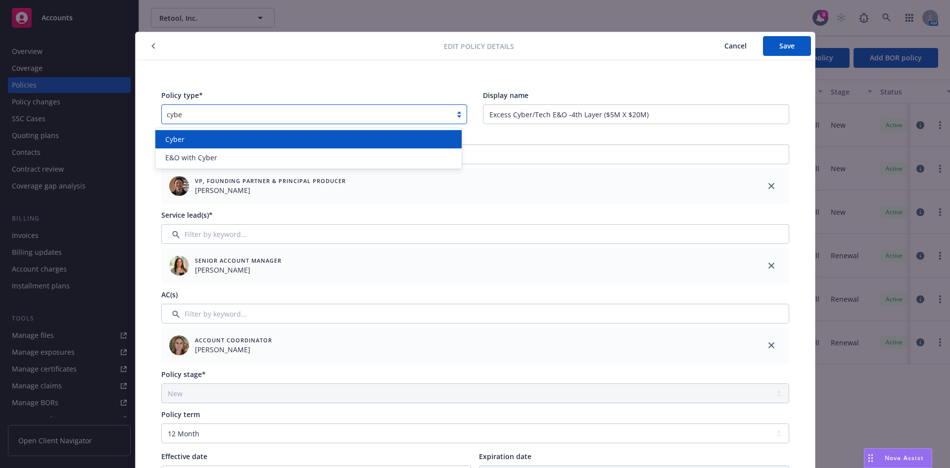
type input "cyber"
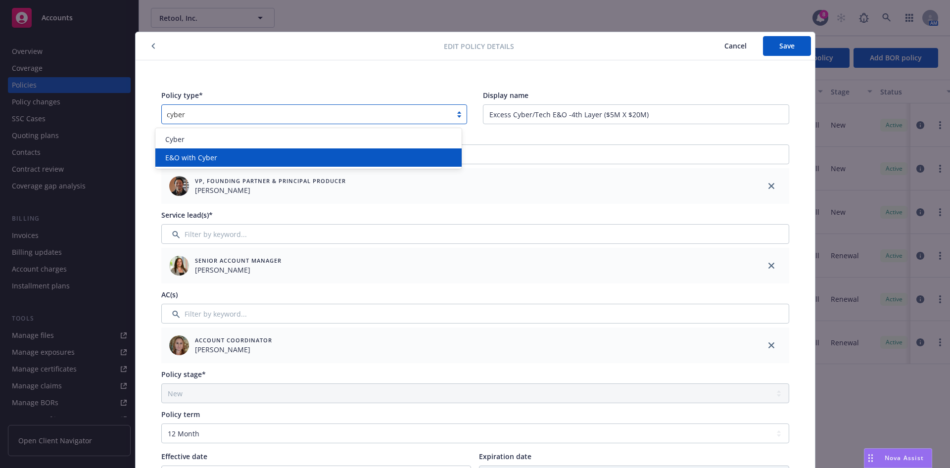
drag, startPoint x: 431, startPoint y: 157, endPoint x: 442, endPoint y: 147, distance: 15.0
click at [431, 158] on div "E&O with Cyber" at bounding box center [308, 157] width 294 height 10
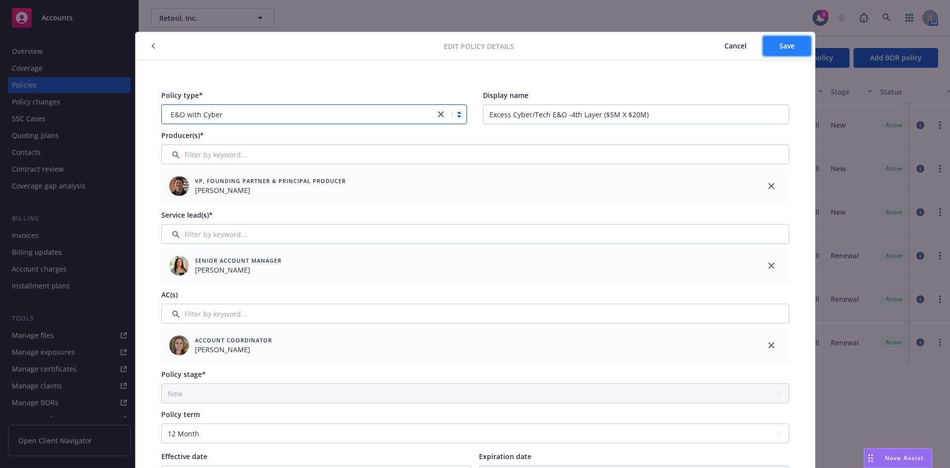
click at [763, 49] on button "Save" at bounding box center [787, 46] width 48 height 20
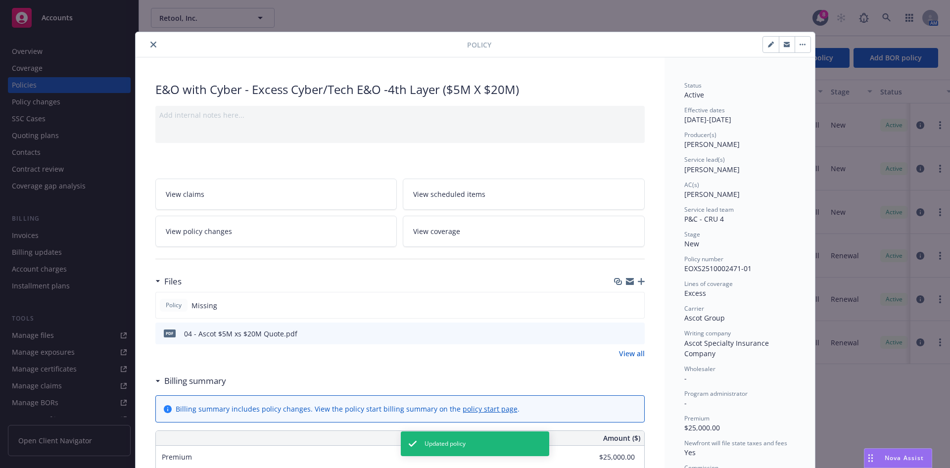
click at [152, 44] on button "close" at bounding box center [153, 45] width 12 height 12
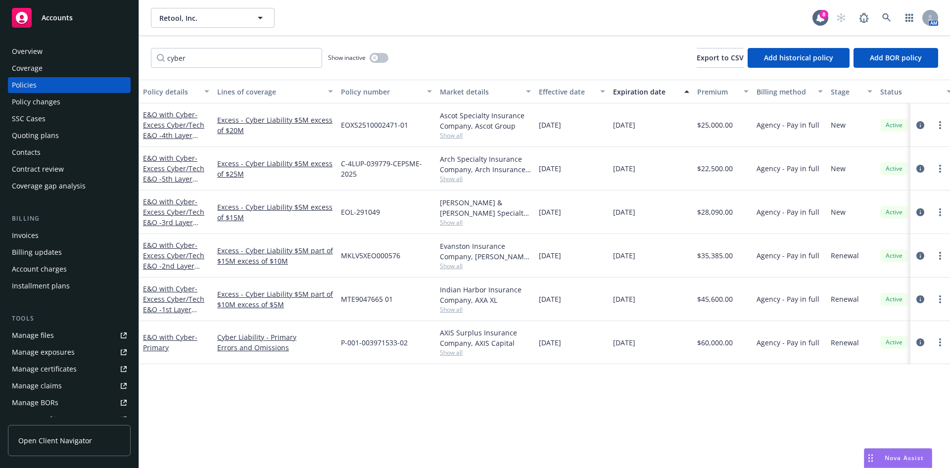
click at [151, 89] on div "Policy details" at bounding box center [170, 92] width 55 height 10
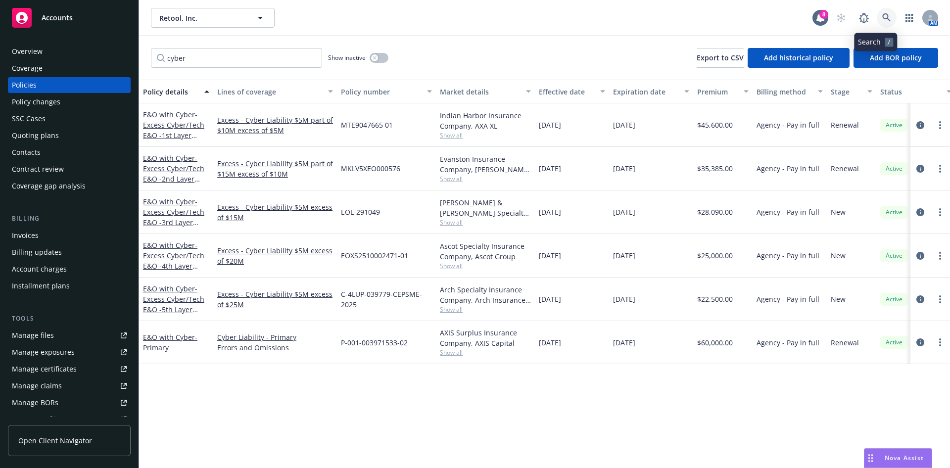
click at [880, 12] on link at bounding box center [887, 18] width 20 height 20
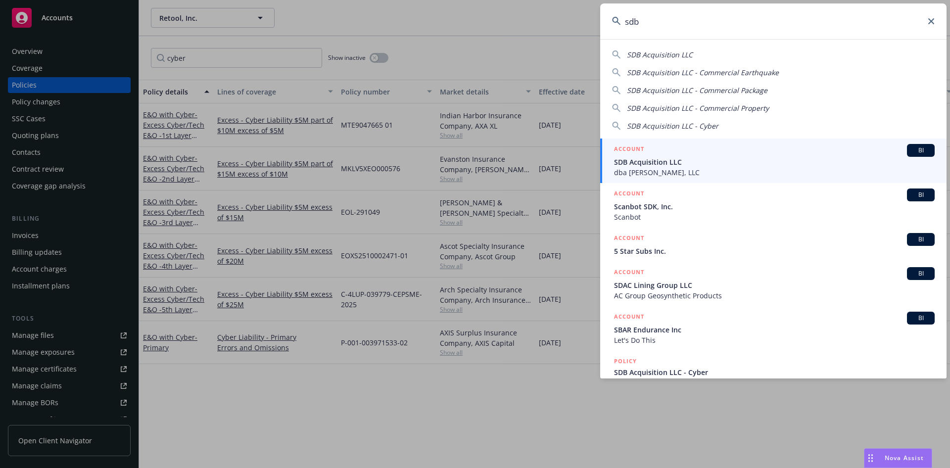
type input "sdb"
click at [735, 159] on span "SDB Acquisition LLC" at bounding box center [774, 162] width 321 height 10
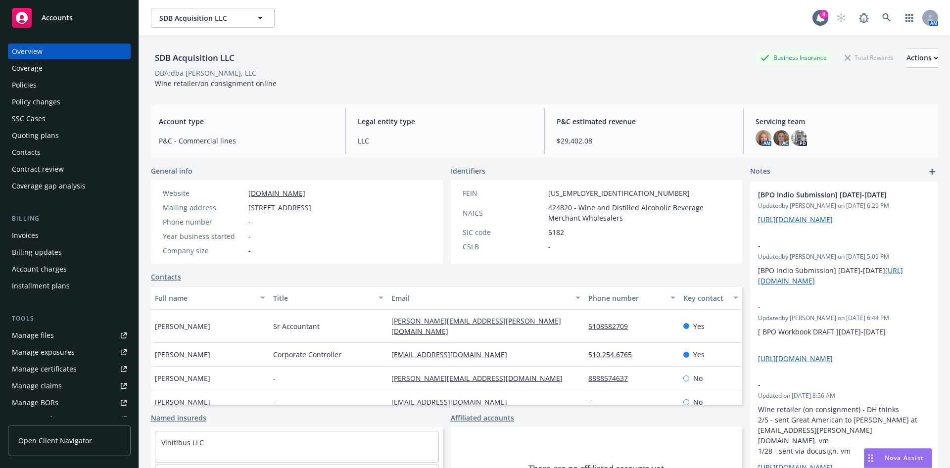
click at [73, 133] on div "Quoting plans" at bounding box center [69, 136] width 115 height 16
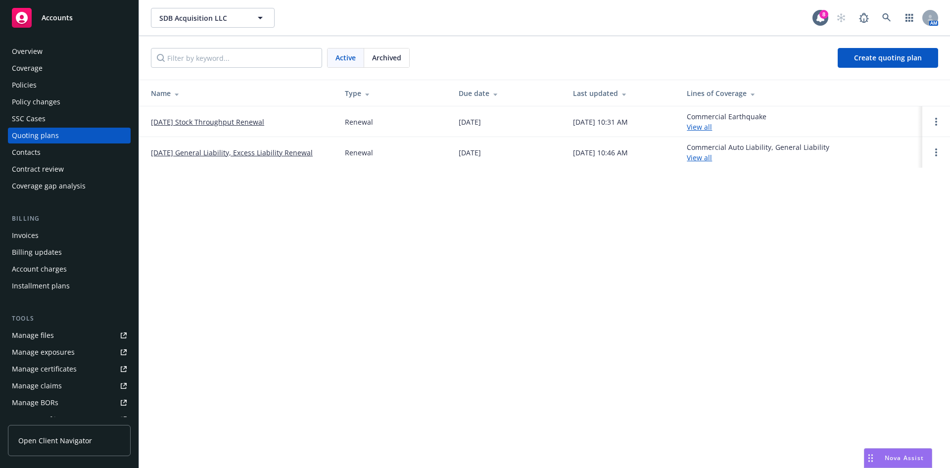
click at [157, 151] on link "10/07/25 General Liability, Excess Liability Renewal" at bounding box center [232, 152] width 162 height 10
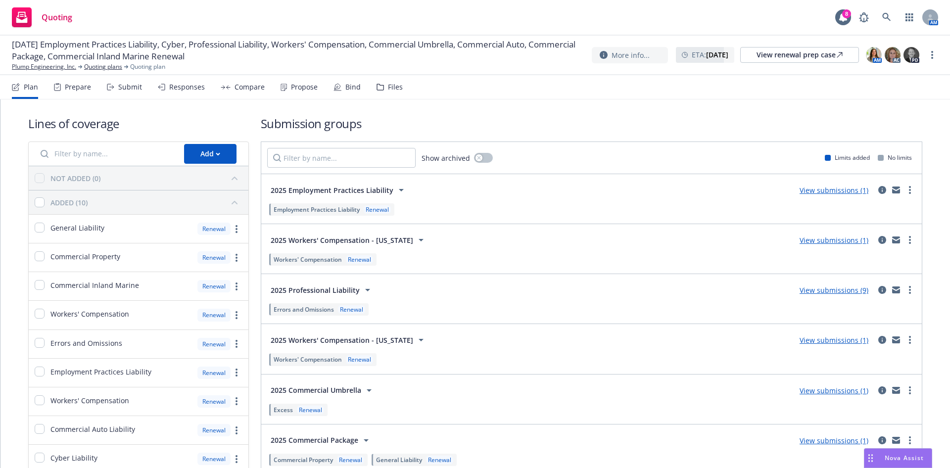
click at [242, 92] on div "Compare" at bounding box center [243, 87] width 44 height 24
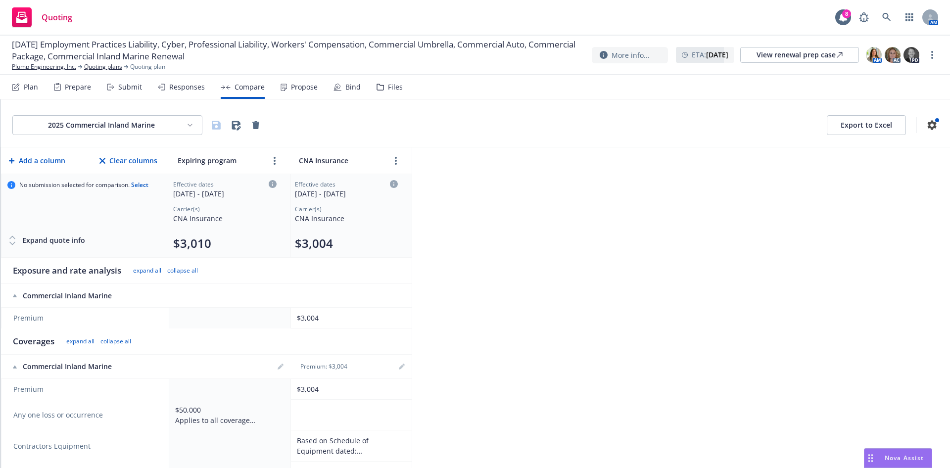
click at [193, 123] on html "Quoting 8 AM [DATE] Employment Practices Liability, Cyber, Professional Liabili…" at bounding box center [475, 234] width 950 height 468
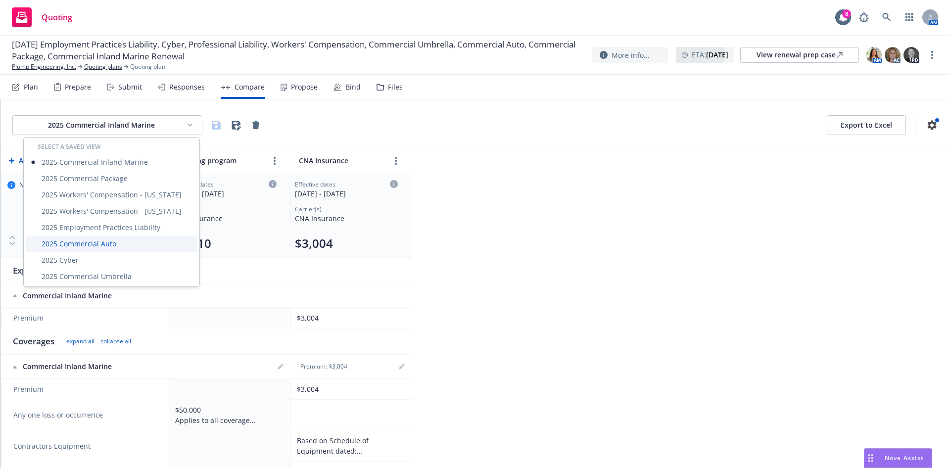
click at [90, 245] on div "2025 Commercial Auto" at bounding box center [112, 244] width 172 height 16
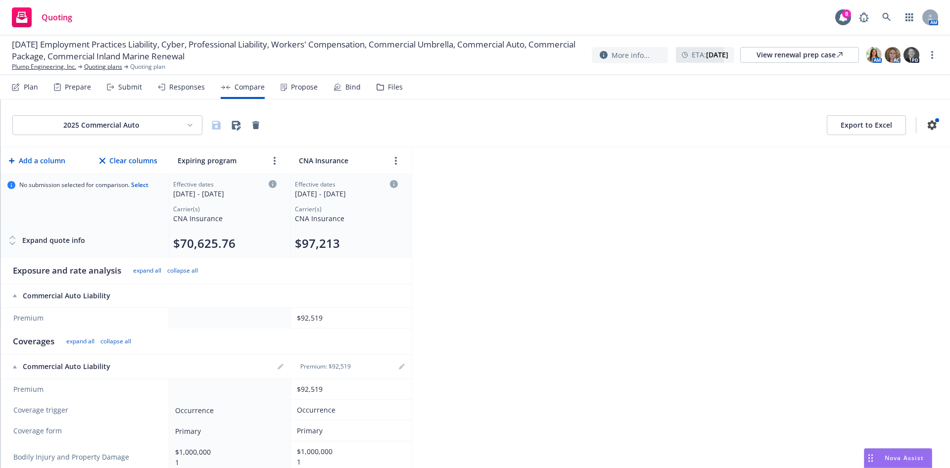
click at [394, 186] on icon at bounding box center [394, 184] width 8 height 8
